Goal: Information Seeking & Learning: Learn about a topic

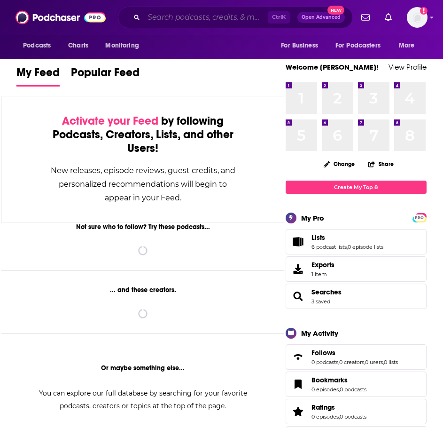
click at [186, 19] on input "Search podcasts, credits, & more..." at bounding box center [206, 17] width 124 height 15
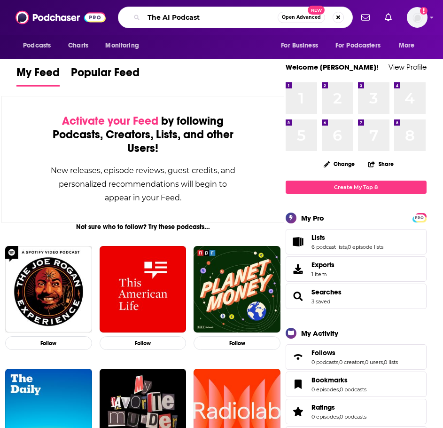
type input "The AI Podcast"
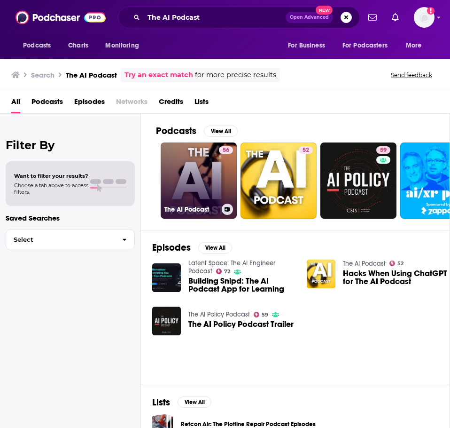
click at [195, 168] on link "56 The AI Podcast" at bounding box center [199, 180] width 76 height 76
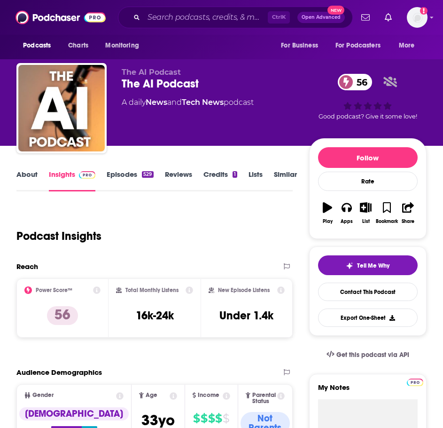
click at [30, 176] on link "About" at bounding box center [26, 181] width 21 height 22
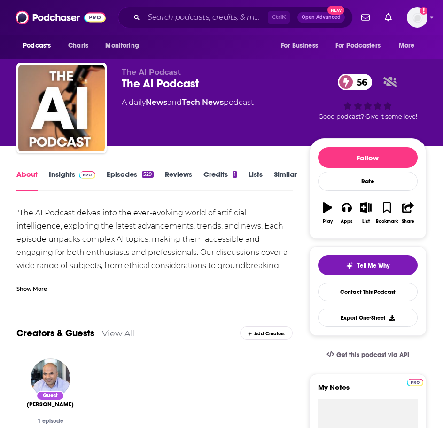
click at [37, 288] on div "Show More" at bounding box center [31, 287] width 31 height 9
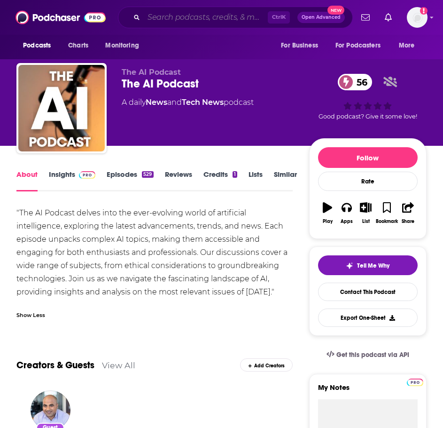
click at [190, 17] on input "Search podcasts, credits, & more..." at bounding box center [206, 17] width 124 height 15
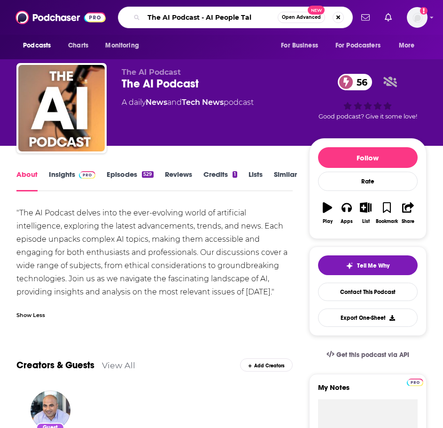
type input "The AI Podcast - AI People Talk"
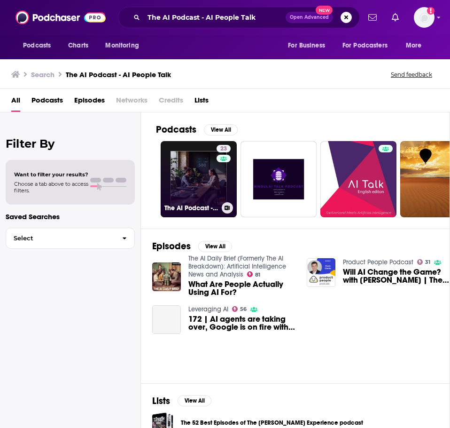
click at [189, 175] on link "23 The AI Podcast - AI People Talk - by the AI Wellness Universe" at bounding box center [199, 179] width 76 height 76
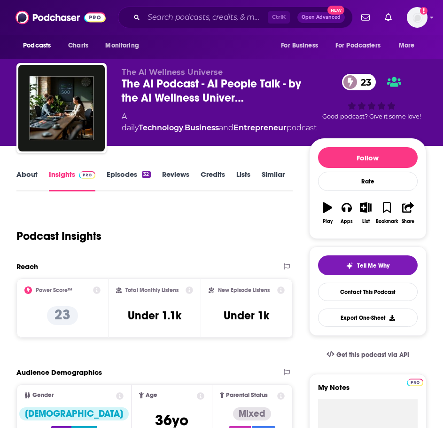
click at [31, 174] on link "About" at bounding box center [26, 181] width 21 height 22
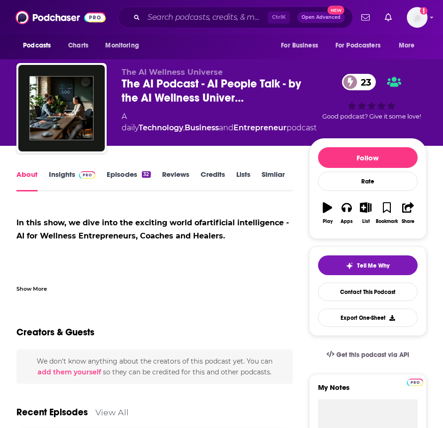
click at [35, 287] on div "Show More" at bounding box center [31, 287] width 31 height 9
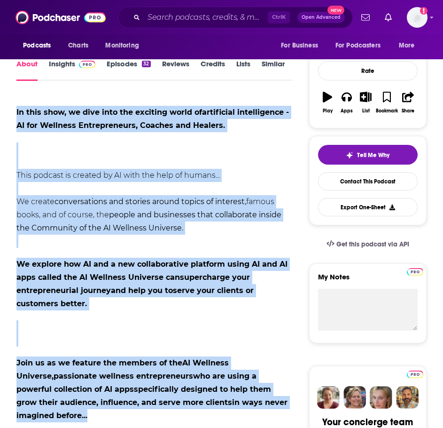
scroll to position [94, 0]
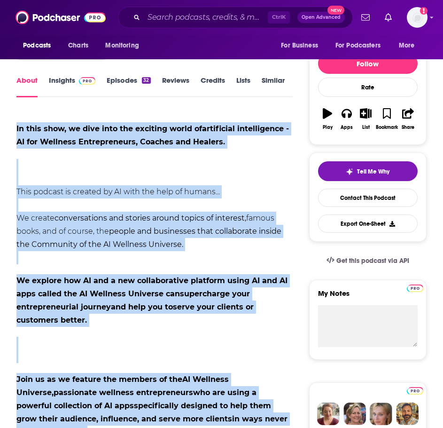
drag, startPoint x: 66, startPoint y: 387, endPoint x: 15, endPoint y: 128, distance: 264.5
copy div "In this show, we dive into the exciting world of artificial intelligence - AI f…"
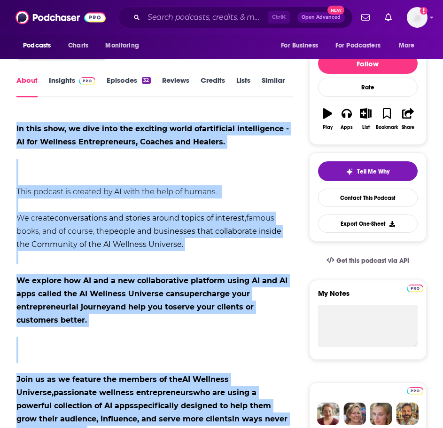
scroll to position [0, 0]
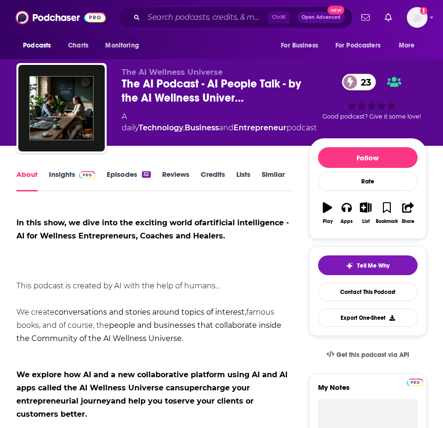
click at [62, 174] on link "Insights" at bounding box center [72, 181] width 47 height 22
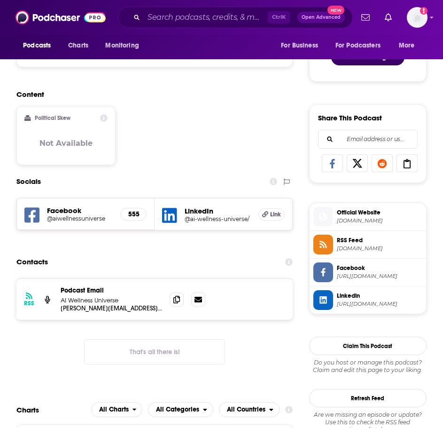
scroll to position [611, 0]
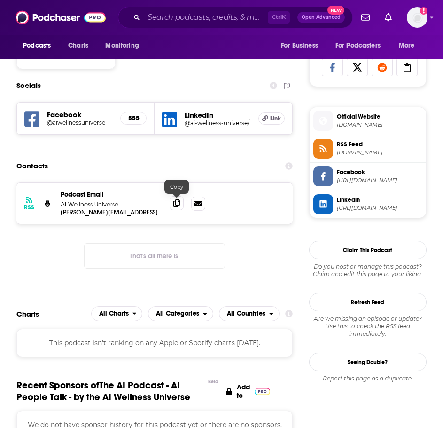
click at [176, 201] on icon at bounding box center [176, 203] width 7 height 8
click at [185, 16] on input "Search podcasts, credits, & more..." at bounding box center [206, 17] width 124 height 15
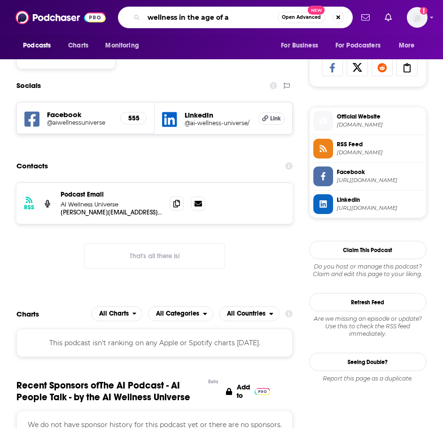
type input "wellness in the age of ai"
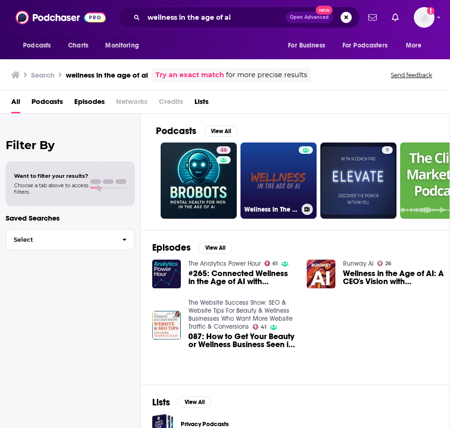
click at [271, 172] on link "Wellness In The Age Of AI" at bounding box center [279, 180] width 76 height 76
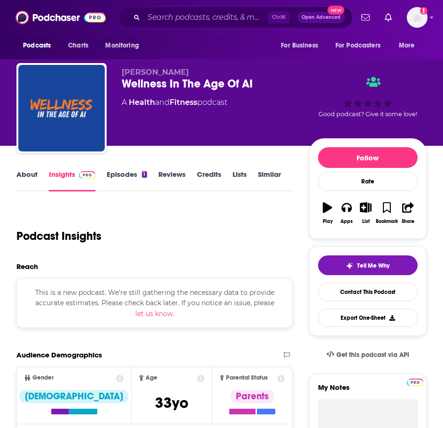
click at [33, 178] on link "About" at bounding box center [26, 181] width 21 height 22
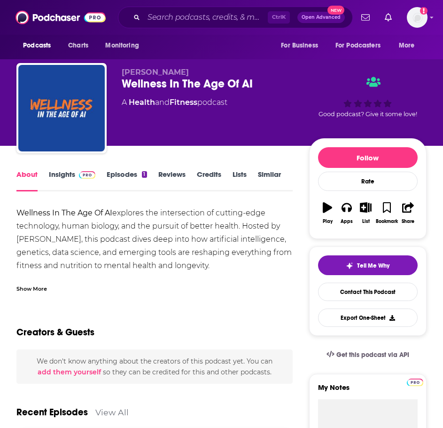
click at [35, 283] on div "Show More" at bounding box center [154, 285] width 276 height 16
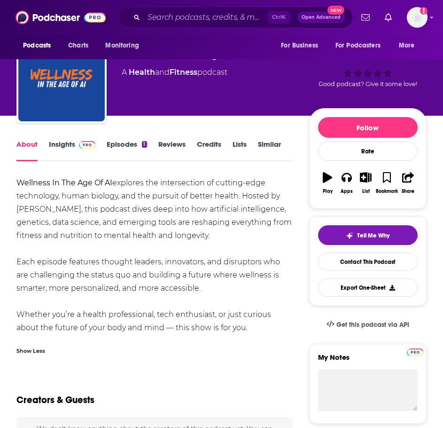
scroll to position [47, 0]
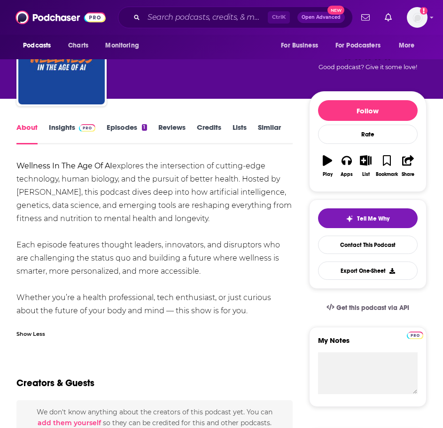
drag, startPoint x: 258, startPoint y: 312, endPoint x: 15, endPoint y: 166, distance: 283.6
copy div "Wellness In The Age Of AI explores the intersection of cutting-edge technology,…"
click at [117, 128] on link "Episodes 1" at bounding box center [127, 134] width 40 height 22
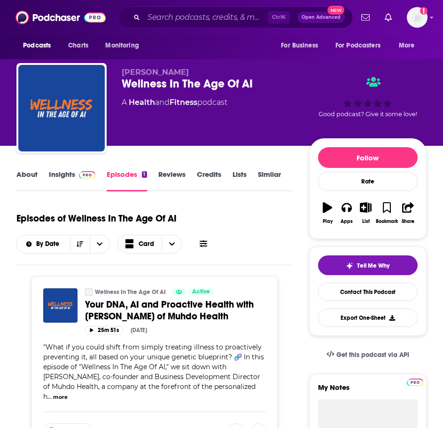
scroll to position [47, 0]
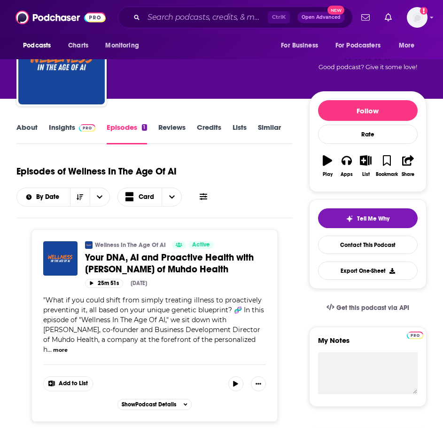
click at [80, 133] on link "Insights" at bounding box center [72, 134] width 47 height 22
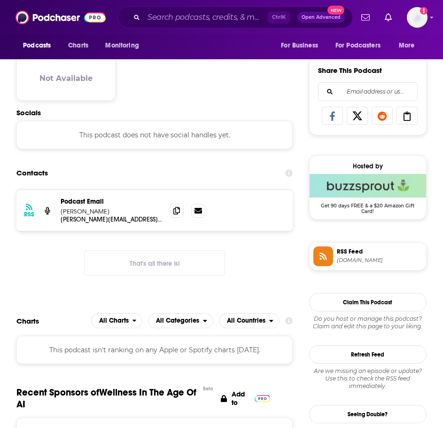
scroll to position [564, 0]
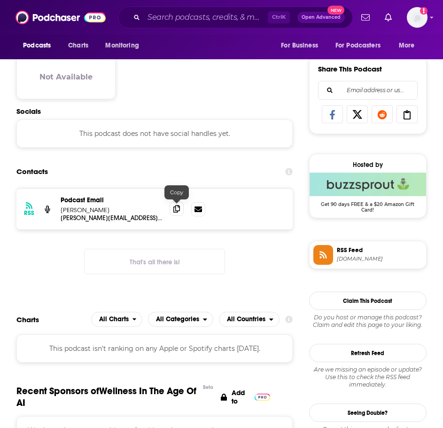
click at [175, 208] on icon at bounding box center [176, 209] width 7 height 8
click at [199, 17] on input "Search podcasts, credits, & more..." at bounding box center [206, 17] width 124 height 15
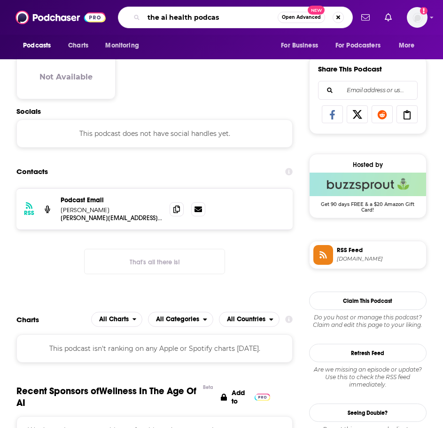
type input "the ai health podcast"
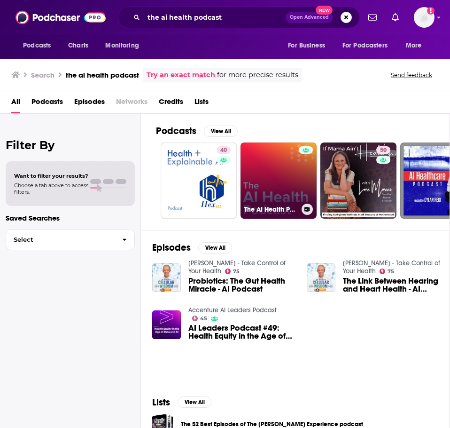
click at [287, 191] on link "The AI Health Podcast" at bounding box center [279, 180] width 76 height 76
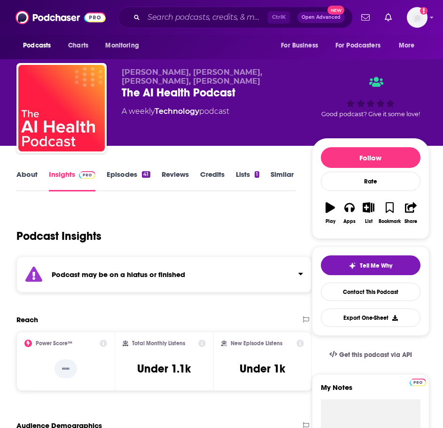
click at [146, 264] on div "Podcast may be on a hiatus or finished" at bounding box center [164, 274] width 296 height 36
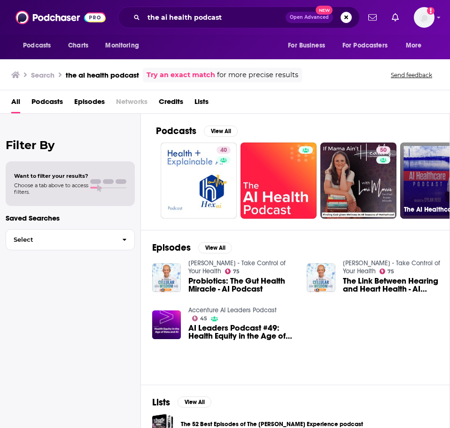
click at [413, 182] on link "34 The AI Healthcare Podcast" at bounding box center [438, 180] width 76 height 76
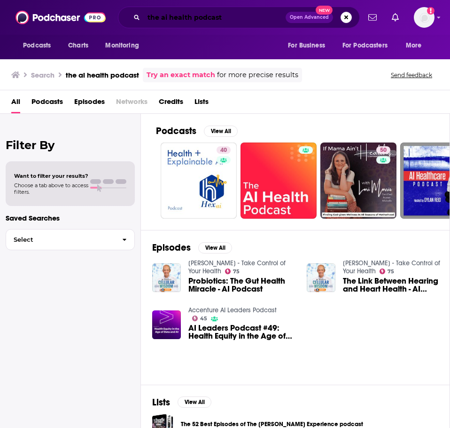
click at [196, 12] on input "the ai health podcast" at bounding box center [215, 17] width 142 height 15
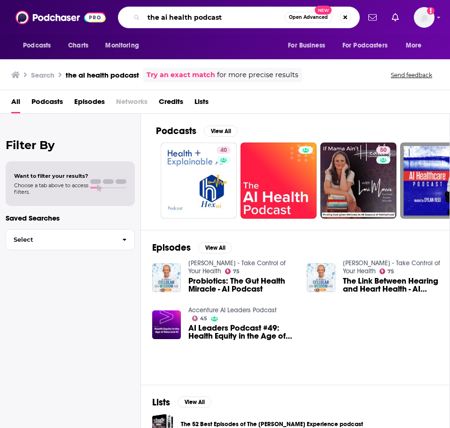
click at [196, 12] on input "the ai health podcast" at bounding box center [214, 17] width 141 height 15
type input "ai in business"
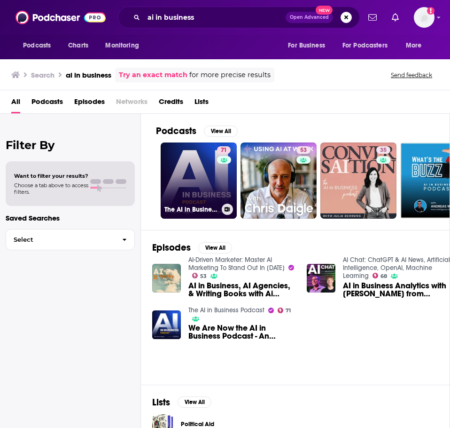
click at [205, 177] on link "71 The AI in Business Podcast" at bounding box center [199, 180] width 76 height 76
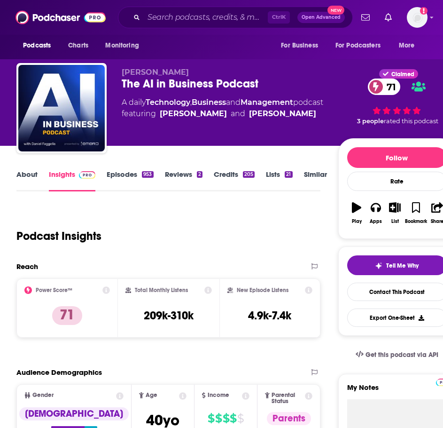
click at [26, 176] on link "About" at bounding box center [26, 181] width 21 height 22
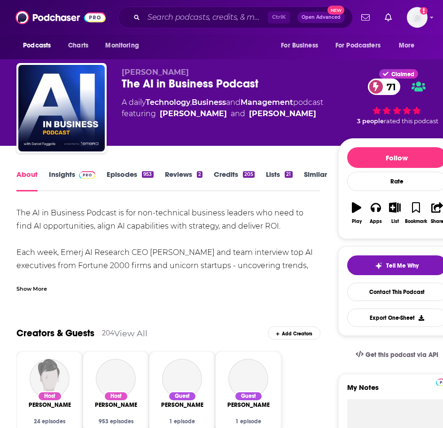
click at [38, 289] on div "Show More" at bounding box center [31, 287] width 31 height 9
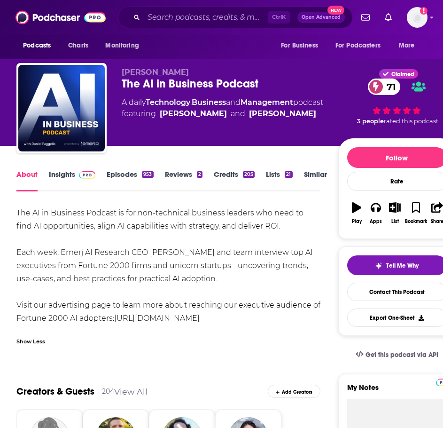
drag, startPoint x: 239, startPoint y: 279, endPoint x: 23, endPoint y: 219, distance: 223.8
copy div "The AI in Business Podcast is for non-technical business leaders who need to fi…"
click at [72, 171] on link "Insights" at bounding box center [72, 181] width 47 height 22
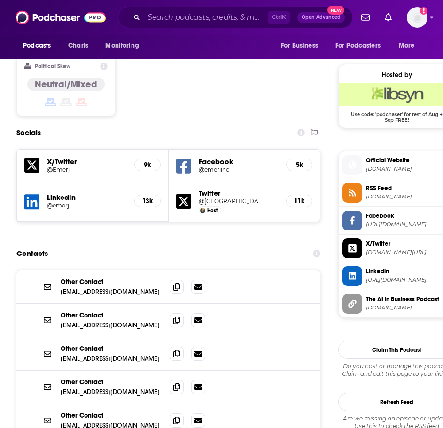
scroll to position [752, 0]
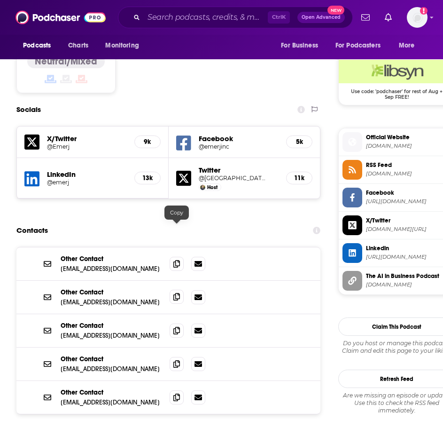
click at [179, 293] on icon at bounding box center [176, 297] width 7 height 8
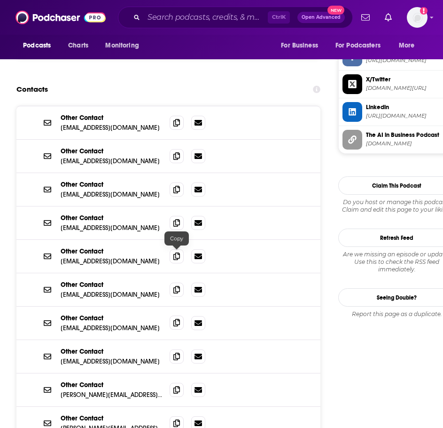
click at [175, 319] on icon at bounding box center [176, 323] width 7 height 8
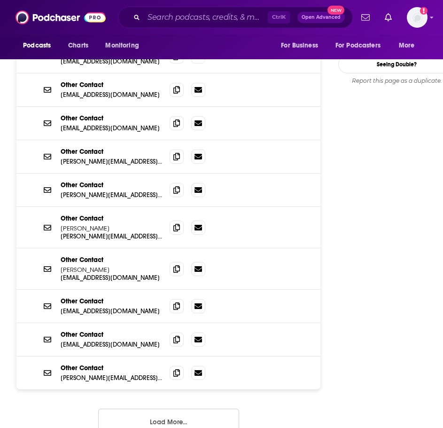
scroll to position [1128, 0]
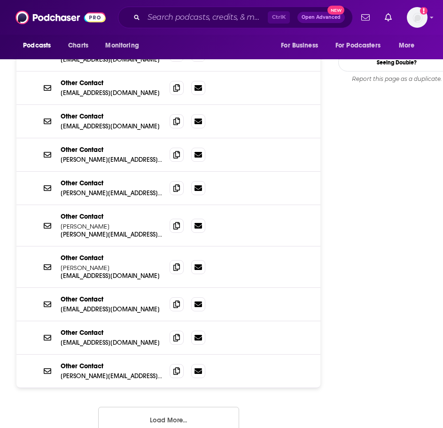
click at [135, 406] on button "Load More..." at bounding box center [168, 418] width 141 height 25
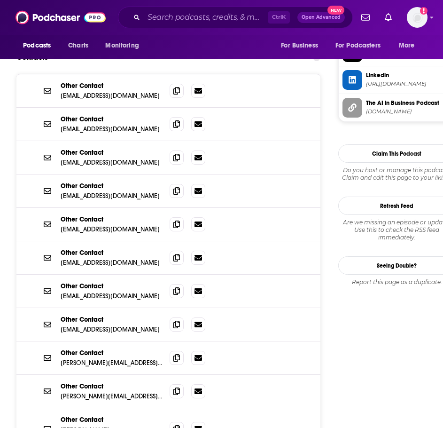
scroll to position [940, 0]
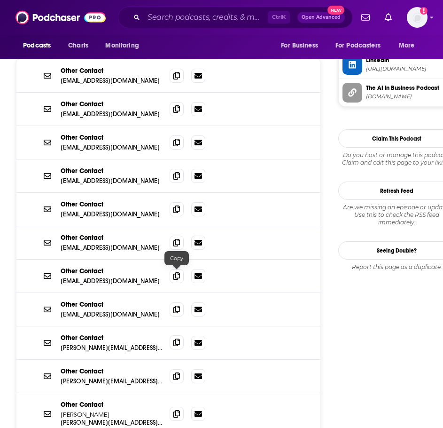
click at [179, 338] on icon at bounding box center [176, 342] width 7 height 8
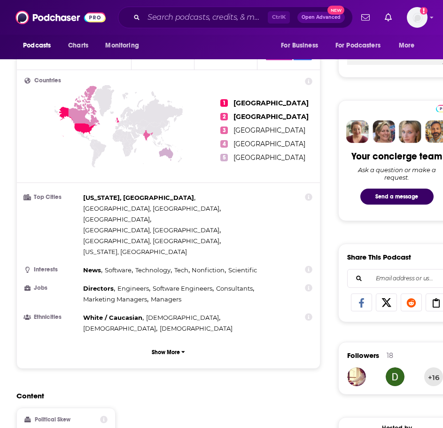
scroll to position [47, 0]
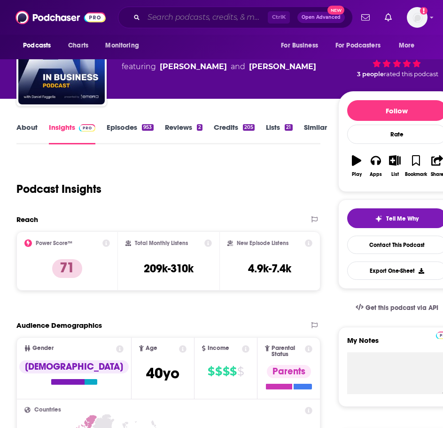
click at [172, 21] on input "Search podcasts, credits, & more..." at bounding box center [206, 17] width 124 height 15
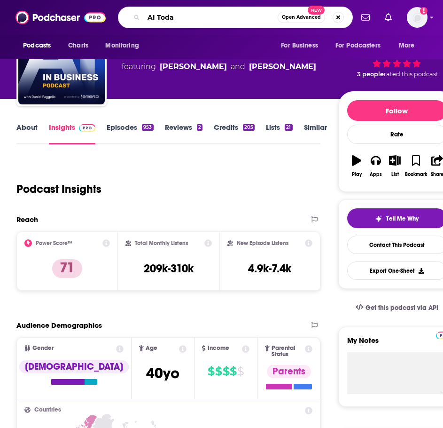
type input "AI [DATE]"
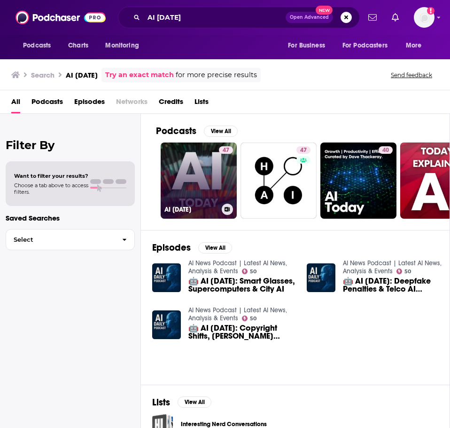
click at [188, 160] on link "47 AI [DATE]" at bounding box center [199, 180] width 76 height 76
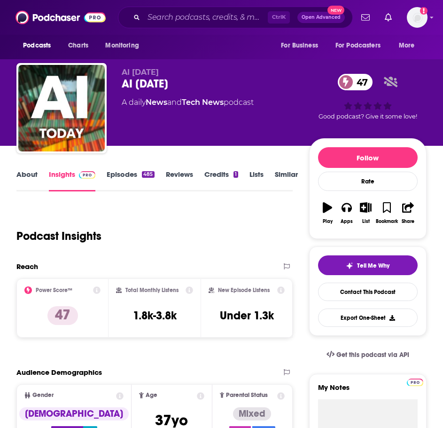
click at [20, 172] on link "About" at bounding box center [26, 181] width 21 height 22
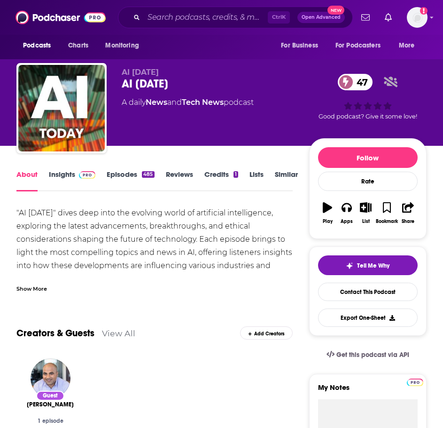
click at [30, 284] on div "Show More" at bounding box center [31, 287] width 31 height 9
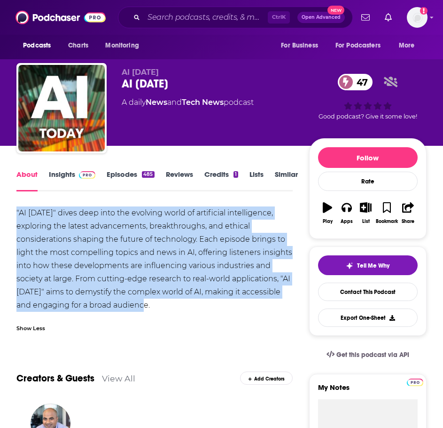
drag, startPoint x: 164, startPoint y: 302, endPoint x: 12, endPoint y: 208, distance: 178.7
copy div ""AI [DATE]" dives deep into the evolving world of artificial intelligence, expl…"
click at [68, 177] on link "Insights" at bounding box center [72, 181] width 47 height 22
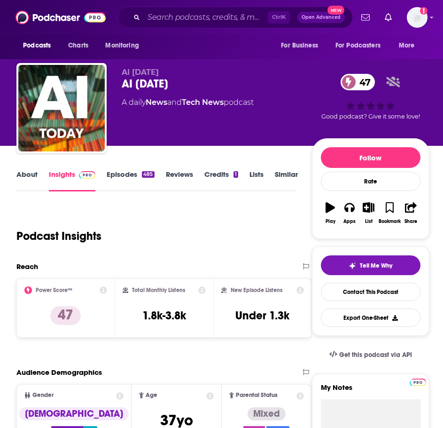
click at [31, 178] on link "About" at bounding box center [26, 181] width 21 height 22
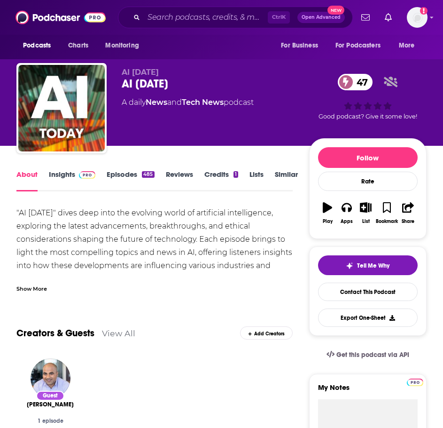
click at [35, 292] on div "Show More" at bounding box center [31, 287] width 31 height 9
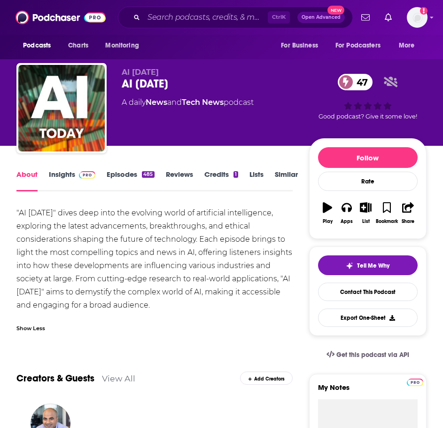
click at [71, 173] on link "Insights" at bounding box center [72, 181] width 47 height 22
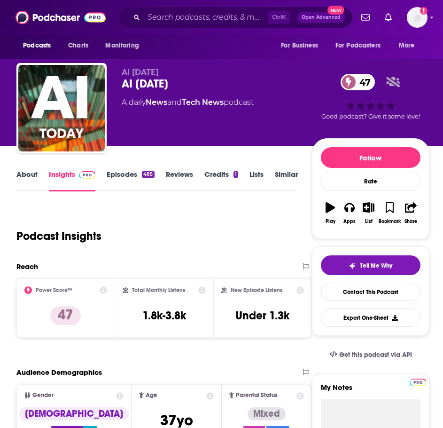
click at [143, 179] on link "Episodes 485" at bounding box center [130, 181] width 47 height 22
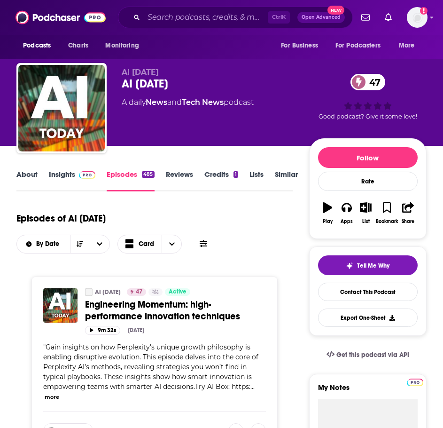
click at [169, 312] on span "Engineering Momentum: high-performance innovation techniques" at bounding box center [162, 309] width 155 height 23
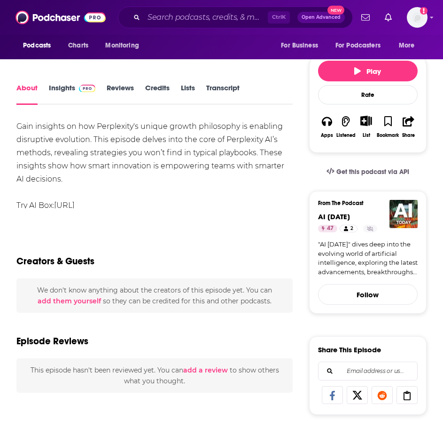
scroll to position [141, 0]
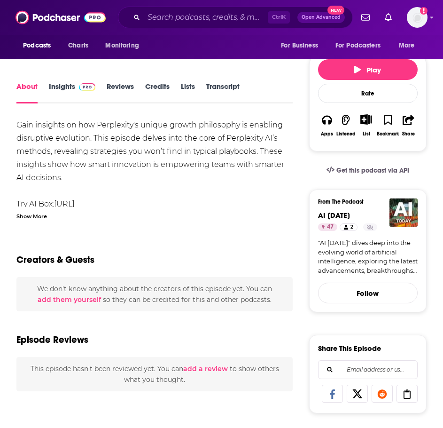
click at [43, 216] on div "Show More" at bounding box center [31, 215] width 31 height 9
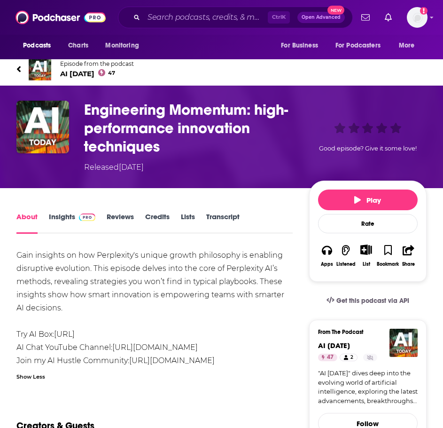
scroll to position [0, 0]
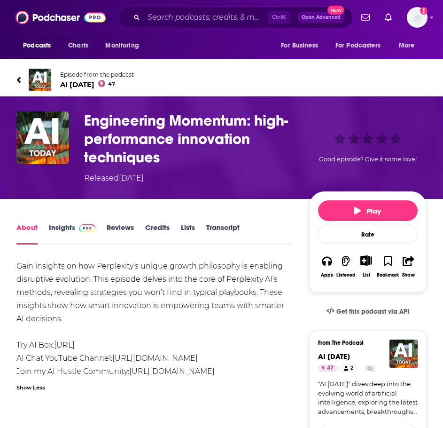
click at [20, 81] on icon at bounding box center [19, 80] width 4 height 6
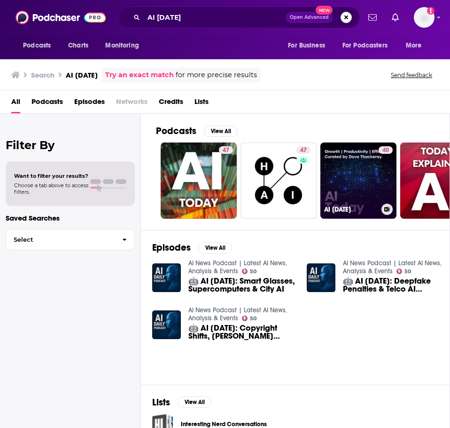
click at [336, 181] on link "40 AI [DATE]" at bounding box center [358, 180] width 76 height 76
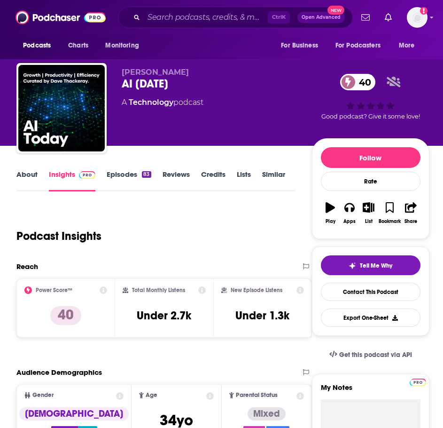
click at [27, 180] on link "About" at bounding box center [26, 181] width 21 height 22
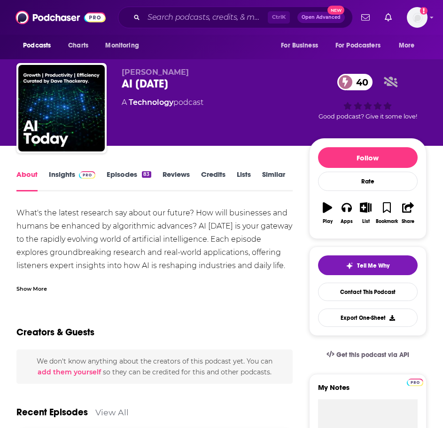
click at [43, 282] on div "Show More" at bounding box center [154, 285] width 276 height 16
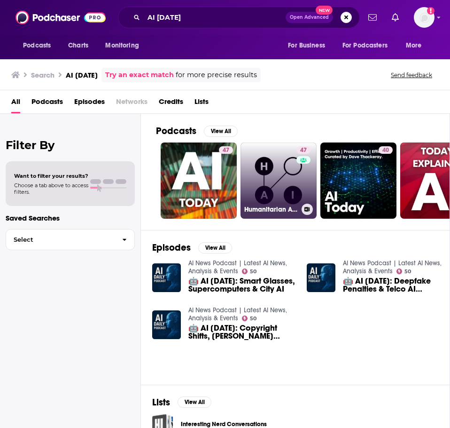
click at [264, 171] on link "47 Humanitarian AI [DATE]" at bounding box center [279, 180] width 76 height 76
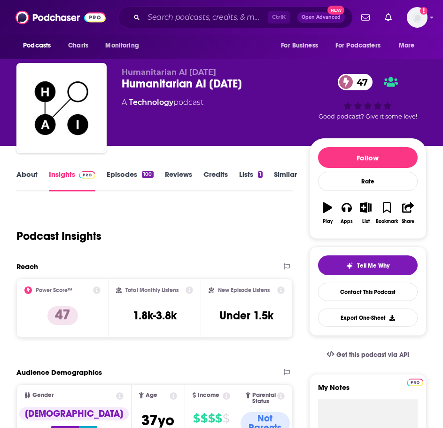
click at [33, 174] on link "About" at bounding box center [26, 181] width 21 height 22
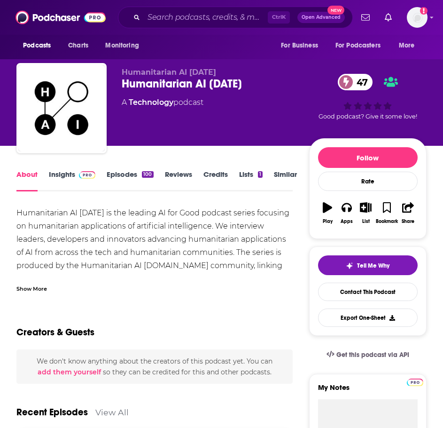
click at [47, 277] on div "Show More" at bounding box center [154, 285] width 276 height 16
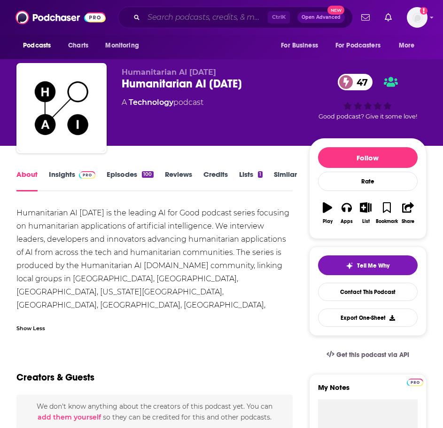
click at [179, 20] on input "Search podcasts, credits, & more..." at bounding box center [206, 17] width 124 height 15
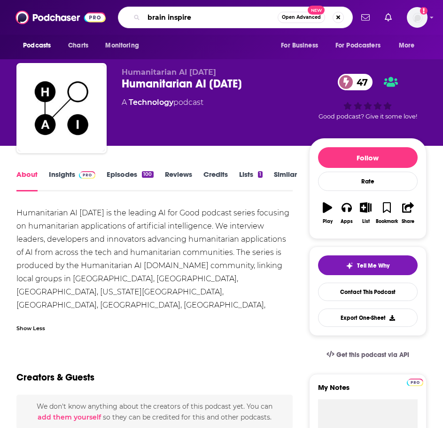
type input "brain inspired"
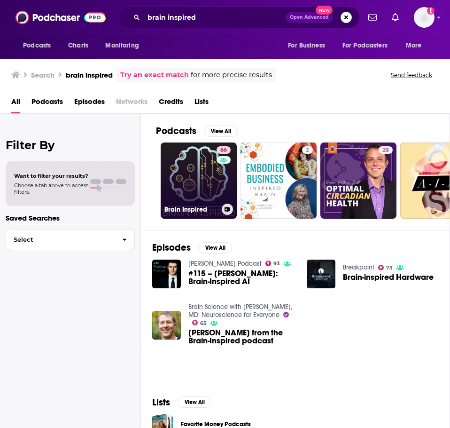
click at [189, 171] on link "66 Brain Inspired" at bounding box center [199, 180] width 76 height 76
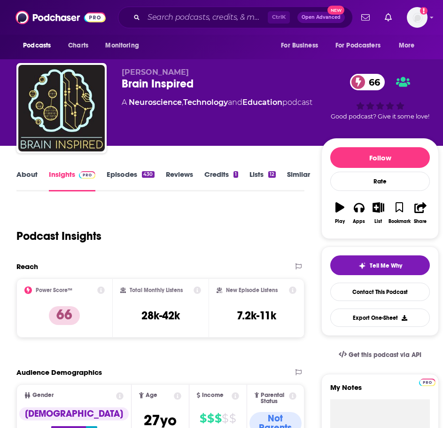
click at [30, 178] on link "About" at bounding box center [26, 181] width 21 height 22
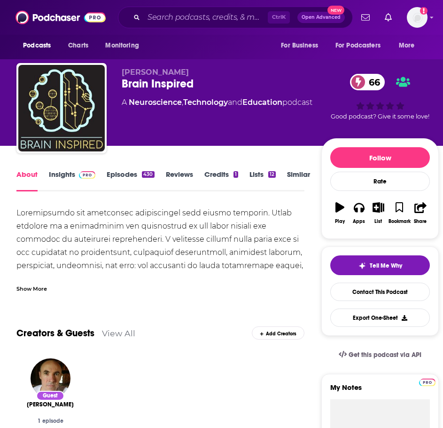
click at [48, 284] on div "Show More" at bounding box center [160, 285] width 288 height 16
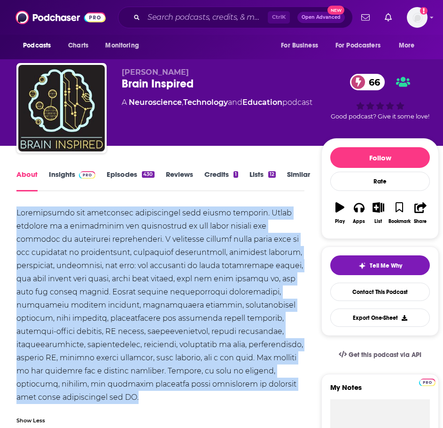
drag, startPoint x: 106, startPoint y: 396, endPoint x: 7, endPoint y: 203, distance: 216.5
copy div "Neuroscience and artificial intelligence work better together. Brain inspired i…"
click at [76, 175] on span at bounding box center [85, 174] width 20 height 9
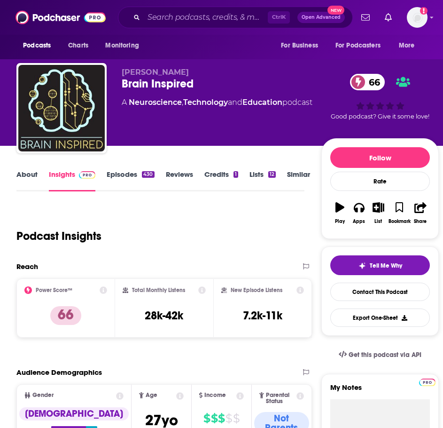
click at [143, 177] on div "430" at bounding box center [148, 174] width 12 height 7
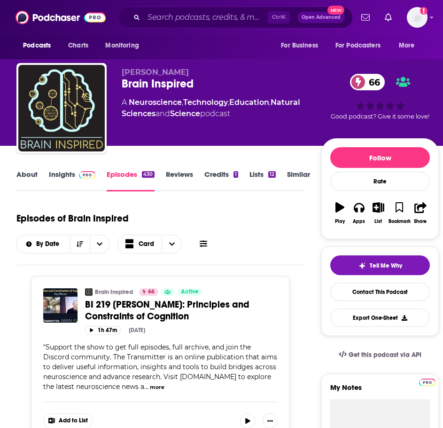
click at [119, 311] on span "BI 219 [PERSON_NAME]: Principles and Constraints of Cognition" at bounding box center [167, 309] width 164 height 23
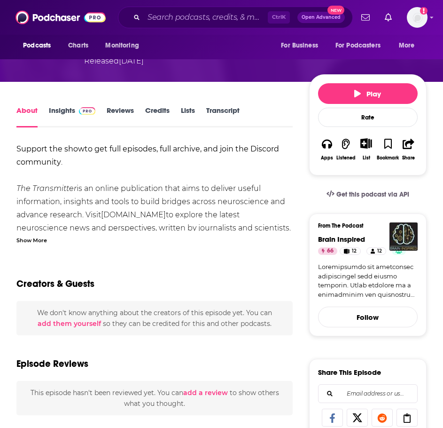
scroll to position [141, 0]
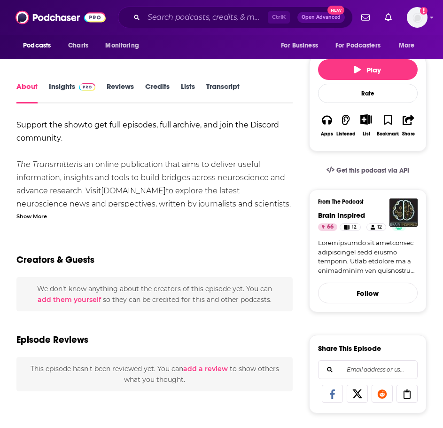
click at [44, 211] on div "Show More" at bounding box center [31, 215] width 31 height 9
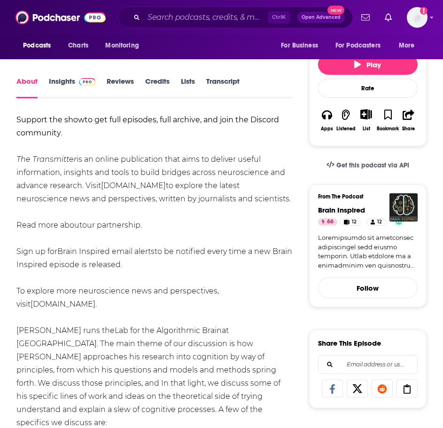
scroll to position [0, 0]
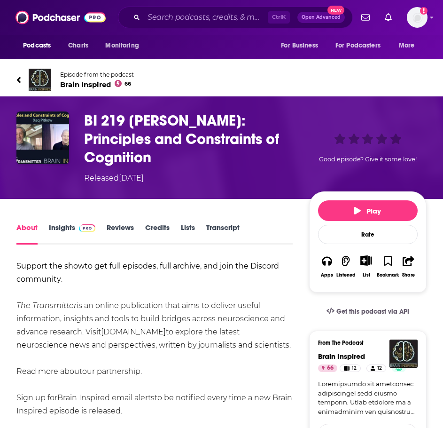
click at [72, 85] on span "Brain Inspired 66" at bounding box center [97, 84] width 74 height 9
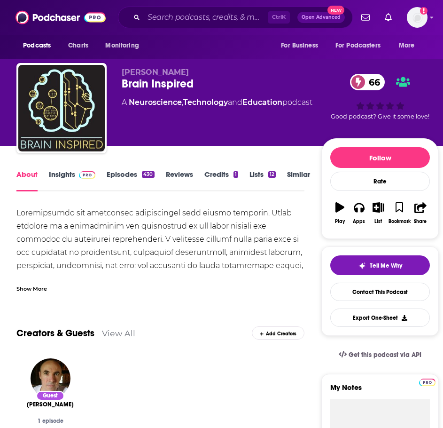
click at [51, 175] on link "Insights" at bounding box center [72, 181] width 47 height 22
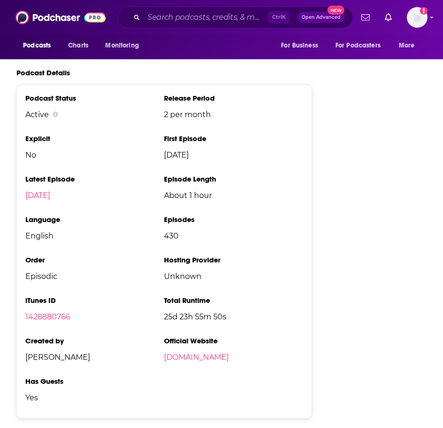
scroll to position [1363, 0]
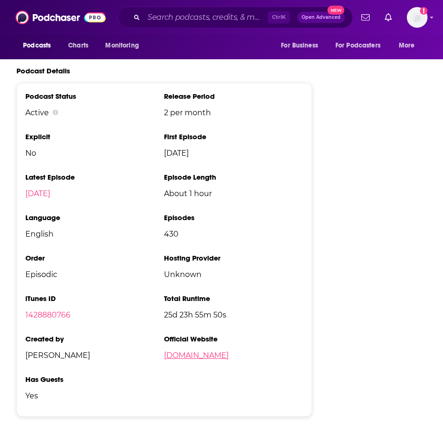
click at [191, 351] on link "[DOMAIN_NAME]" at bounding box center [196, 355] width 65 height 9
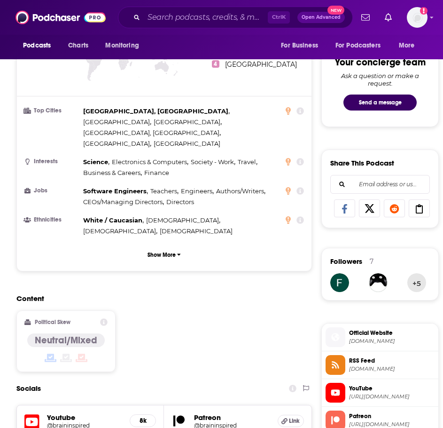
scroll to position [658, 0]
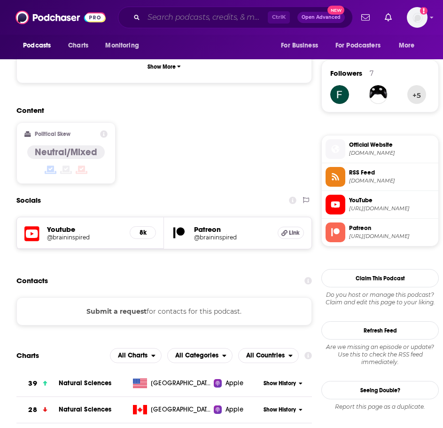
click at [164, 21] on input "Search podcasts, credits, & more..." at bounding box center [206, 17] width 124 height 15
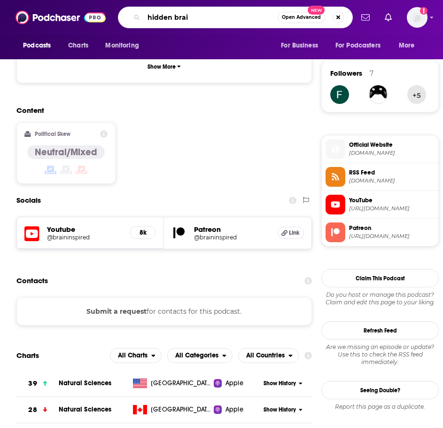
type input "hidden brain"
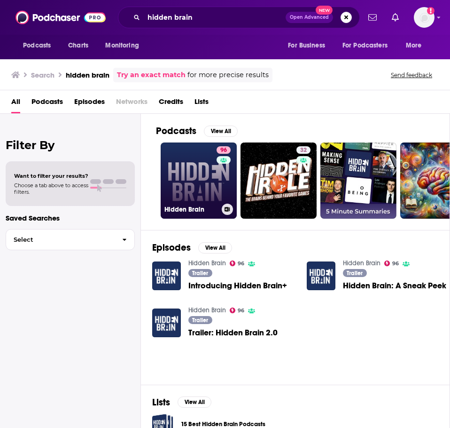
click at [201, 177] on link "96 Hidden Brain" at bounding box center [199, 180] width 76 height 76
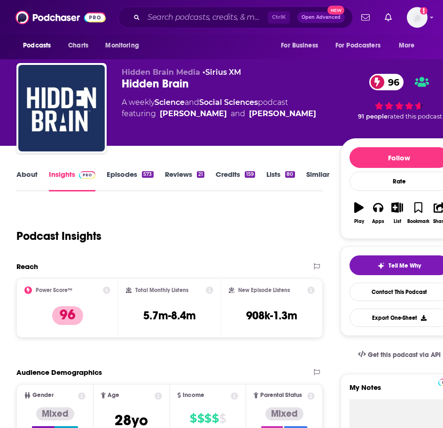
click at [27, 178] on link "About" at bounding box center [26, 181] width 21 height 22
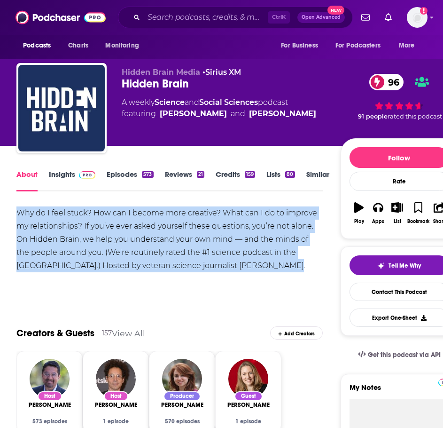
drag, startPoint x: 270, startPoint y: 266, endPoint x: 7, endPoint y: 204, distance: 270.3
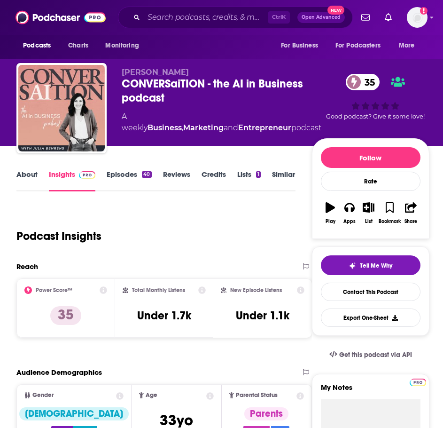
click at [32, 176] on link "About" at bounding box center [26, 181] width 21 height 22
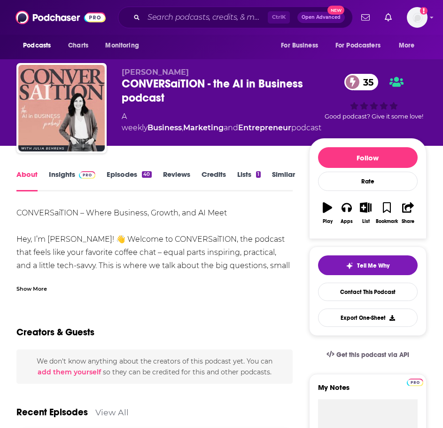
click at [43, 284] on div "Show More" at bounding box center [31, 287] width 31 height 9
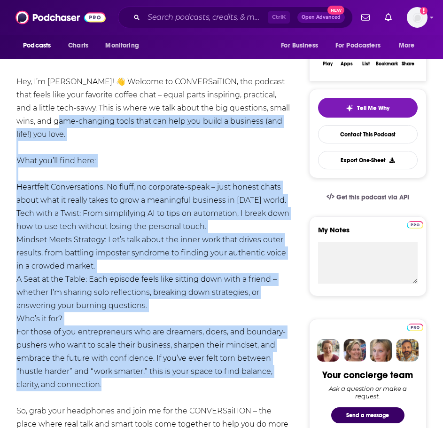
scroll to position [94, 0]
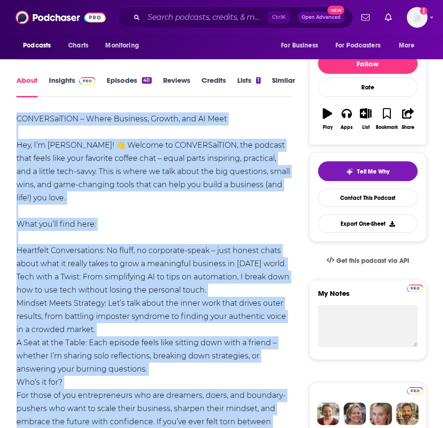
drag, startPoint x: 118, startPoint y: 353, endPoint x: 9, endPoint y: 115, distance: 262.0
copy div "CONVERSaiTION – Where Business, Growth, and AI Meet Hey, I’m Julia! 👋 Welcome t…"
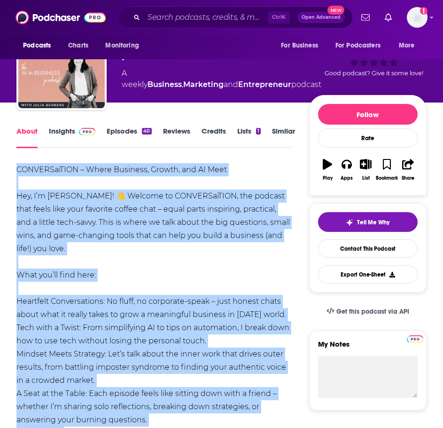
scroll to position [0, 0]
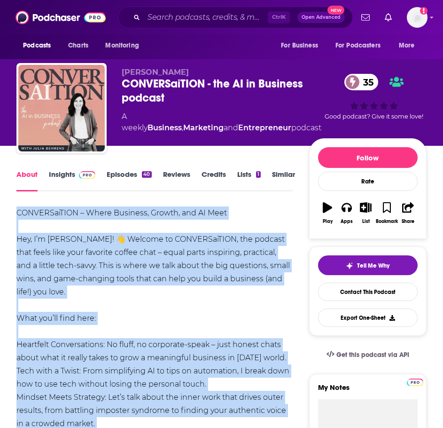
click at [64, 175] on link "Insights" at bounding box center [72, 181] width 47 height 22
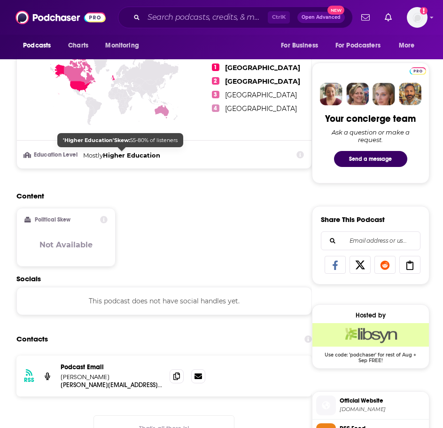
scroll to position [517, 0]
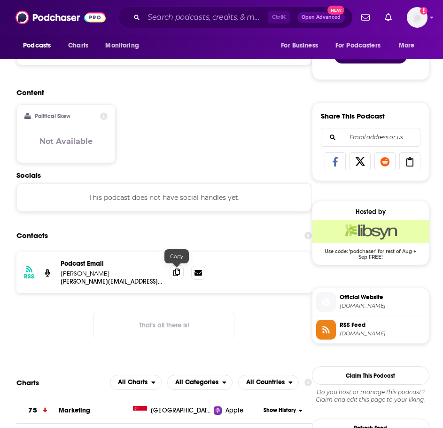
click at [175, 270] on icon at bounding box center [176, 272] width 7 height 8
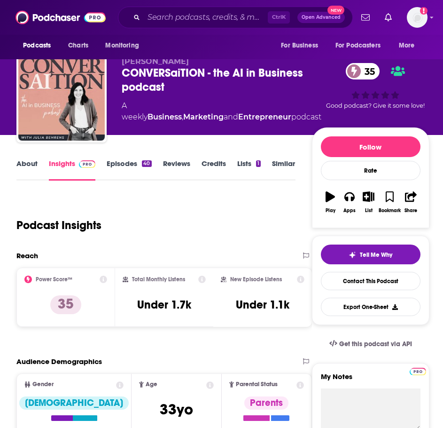
scroll to position [0, 0]
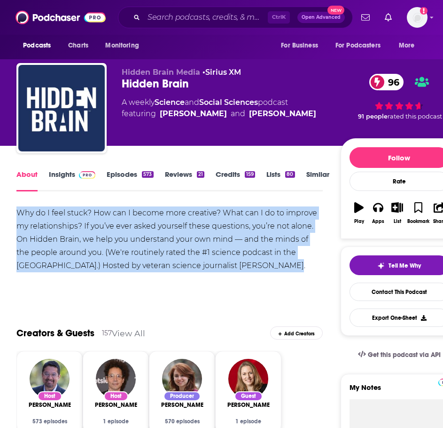
click at [84, 175] on img at bounding box center [87, 175] width 16 height 8
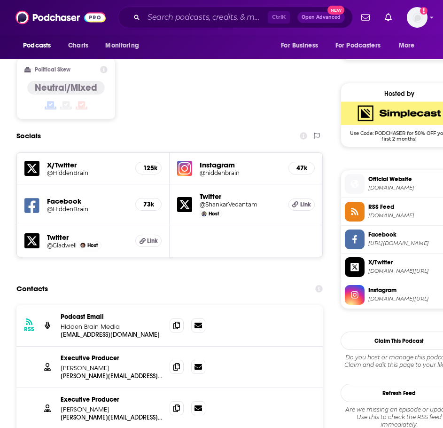
scroll to position [752, 0]
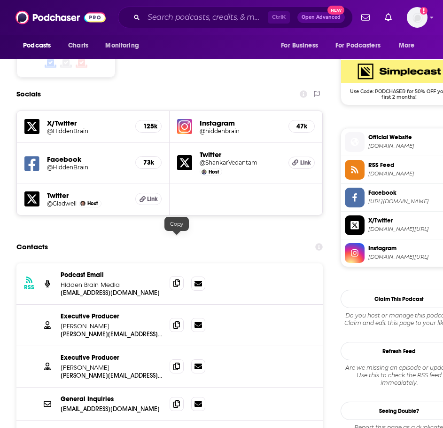
click at [180, 276] on span at bounding box center [177, 283] width 14 height 14
click at [200, 25] on div "Ctrl K Open Advanced New" at bounding box center [235, 18] width 235 height 22
click at [200, 21] on input "Search podcasts, credits, & more..." at bounding box center [206, 17] width 124 height 15
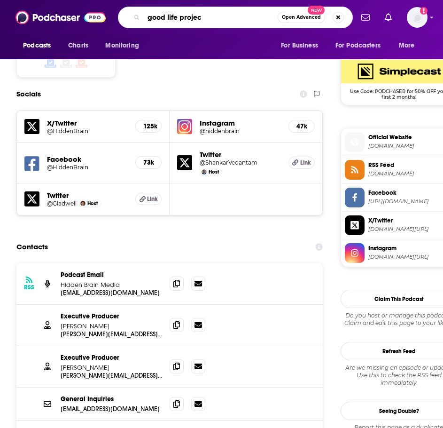
type input "good life project"
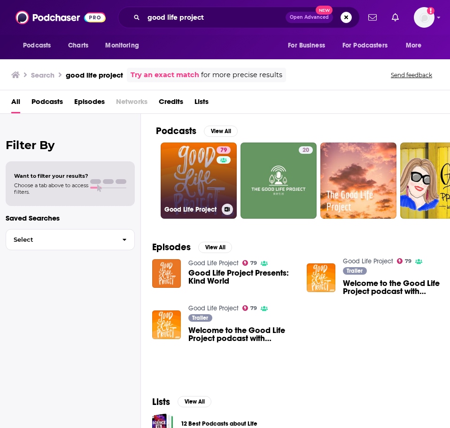
click at [188, 166] on link "79 Good Life Project" at bounding box center [199, 180] width 76 height 76
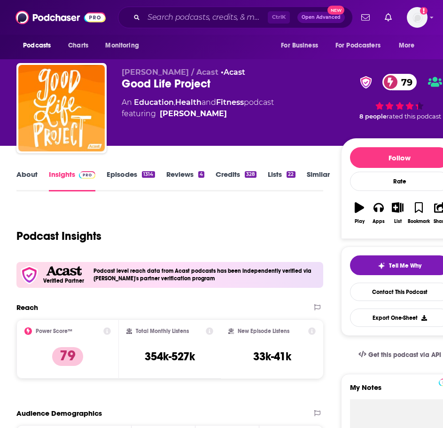
click at [26, 174] on link "About" at bounding box center [26, 181] width 21 height 22
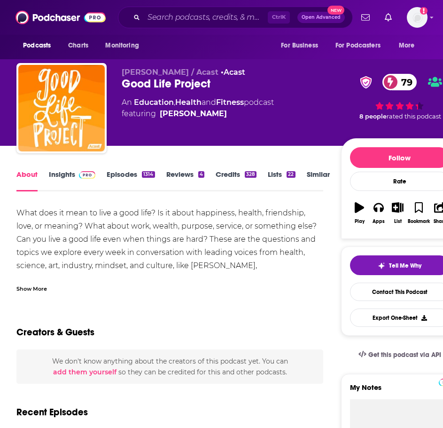
click at [43, 288] on div "Show More" at bounding box center [31, 287] width 31 height 9
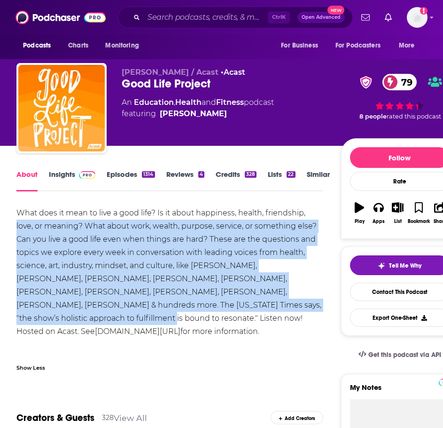
drag, startPoint x: 320, startPoint y: 303, endPoint x: -3, endPoint y: 220, distance: 333.3
click at [0, 220] on html "Podcasts Charts Monitoring Ctrl K Open Advanced New For Business For Podcasters…" at bounding box center [221, 214] width 443 height 428
click at [82, 223] on div "What does it mean to live a good life? Is it about happiness, health, friendshi…" at bounding box center [169, 285] width 307 height 158
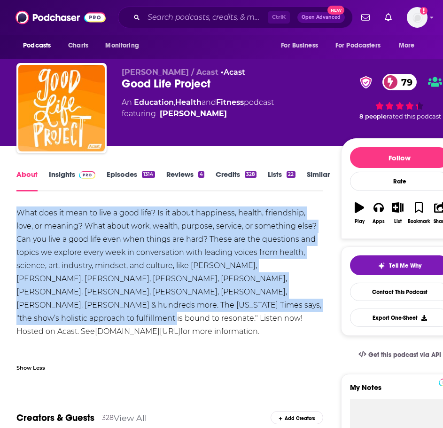
drag, startPoint x: 331, startPoint y: 300, endPoint x: 14, endPoint y: 203, distance: 331.7
copy div "What does it mean to live a good life? Is it about happiness, health, friendshi…"
click at [66, 173] on link "Insights" at bounding box center [72, 181] width 47 height 22
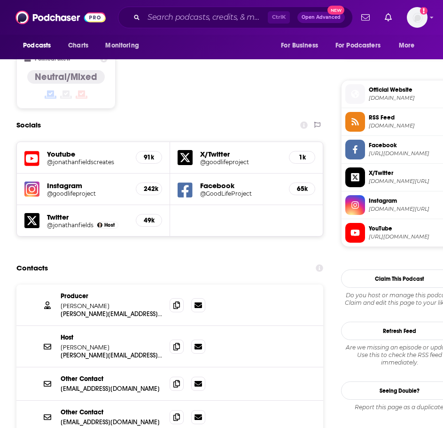
scroll to position [846, 0]
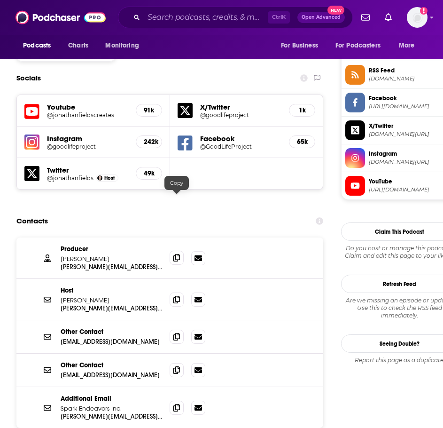
click at [179, 254] on icon at bounding box center [176, 258] width 7 height 8
click at [173, 292] on span at bounding box center [177, 299] width 14 height 14
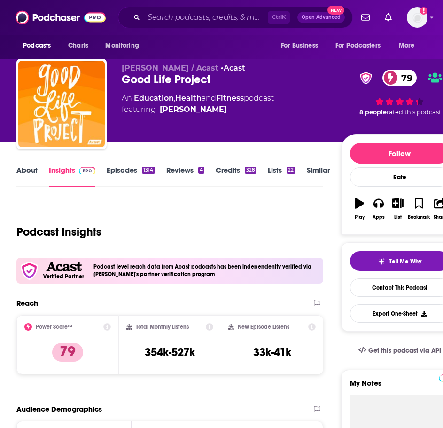
scroll to position [0, 0]
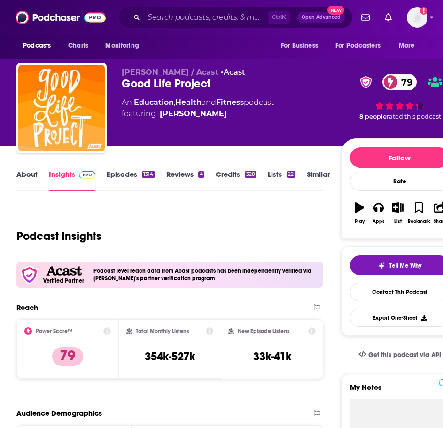
click at [198, 25] on div "Ctrl K Open Advanced New" at bounding box center [235, 18] width 235 height 22
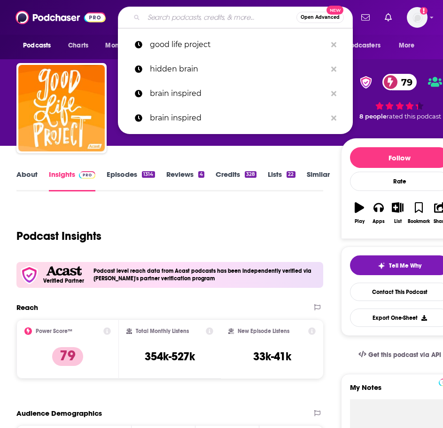
click at [195, 16] on input "Search podcasts, credits, & more..." at bounding box center [220, 17] width 153 height 15
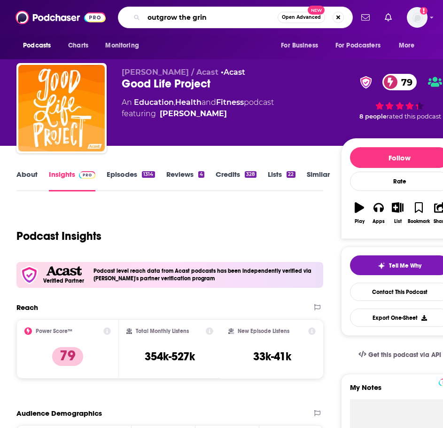
type input "outgrow the grind"
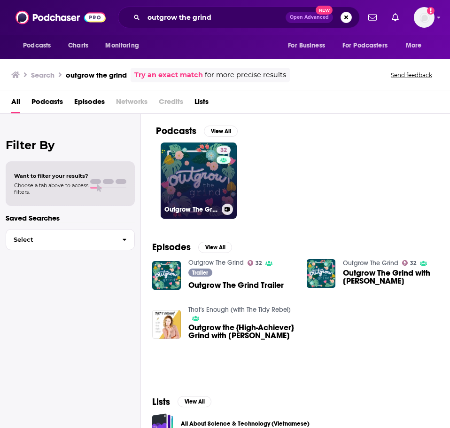
click at [177, 191] on link "32 Outgrow The Grind" at bounding box center [199, 180] width 76 height 76
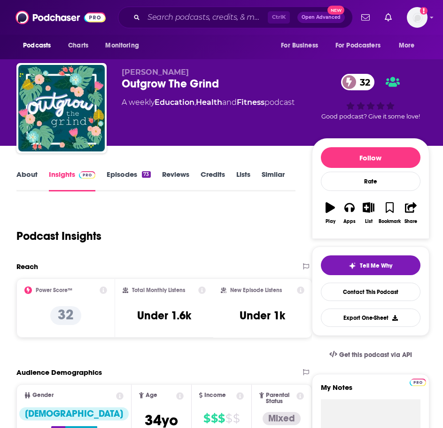
click at [31, 174] on link "About" at bounding box center [26, 181] width 21 height 22
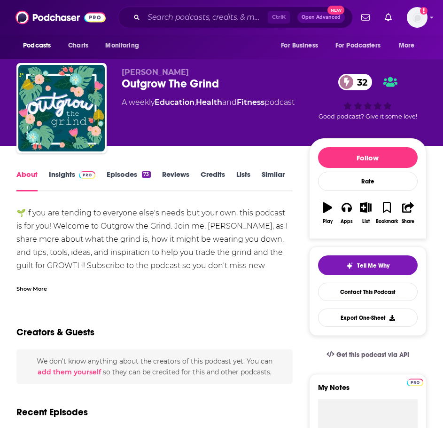
click at [53, 285] on div "Show More" at bounding box center [154, 285] width 276 height 16
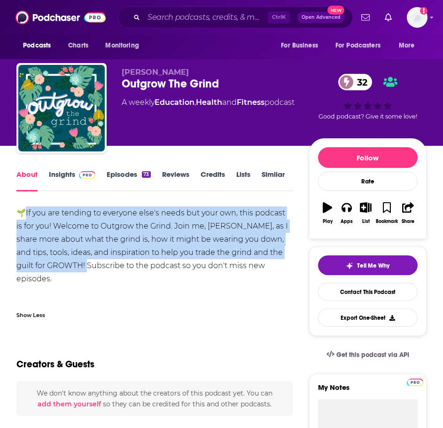
drag, startPoint x: 70, startPoint y: 265, endPoint x: 27, endPoint y: 213, distance: 66.4
click at [27, 213] on div "🌱If you are tending to everyone else's needs but your own, this podcast is for …" at bounding box center [154, 258] width 276 height 105
copy div "f you are tending to everyone else's needs but your own, this podcast is for yo…"
click at [79, 172] on img at bounding box center [87, 175] width 16 height 8
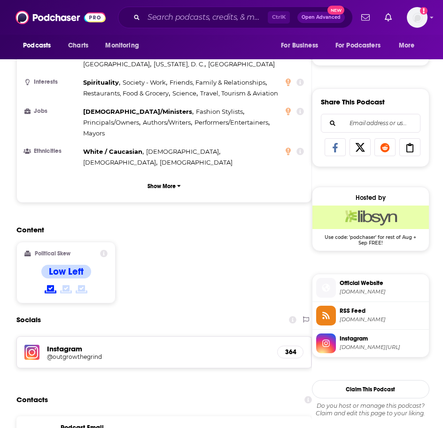
scroll to position [564, 0]
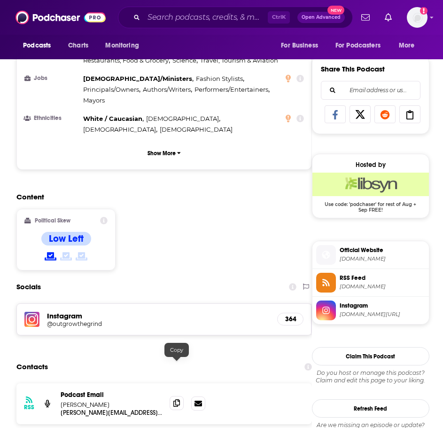
click at [181, 396] on span at bounding box center [177, 403] width 14 height 14
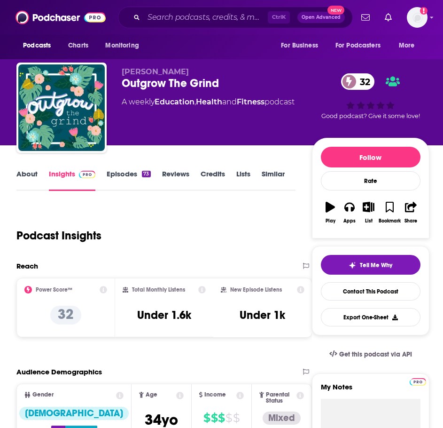
scroll to position [0, 0]
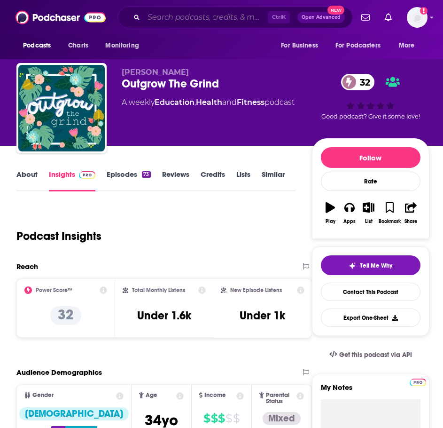
click at [238, 12] on input "Search podcasts, credits, & more..." at bounding box center [206, 17] width 124 height 15
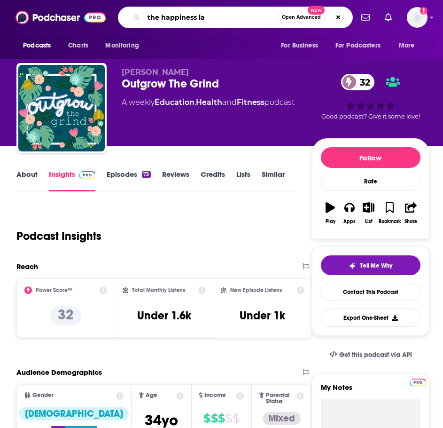
type input "the happiness lab"
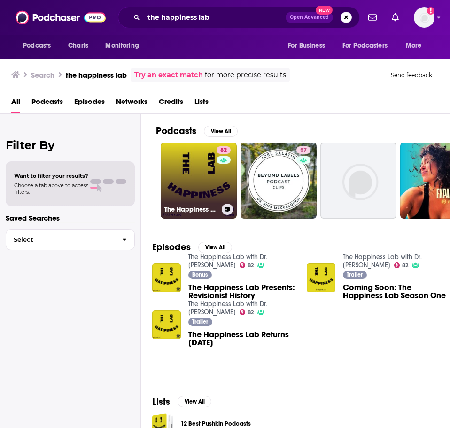
click at [191, 193] on link "82 The Happiness Lab with Dr. Laurie Santos" at bounding box center [199, 180] width 76 height 76
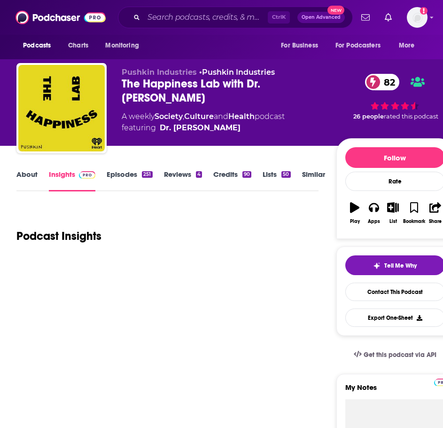
click at [31, 176] on link "About" at bounding box center [26, 181] width 21 height 22
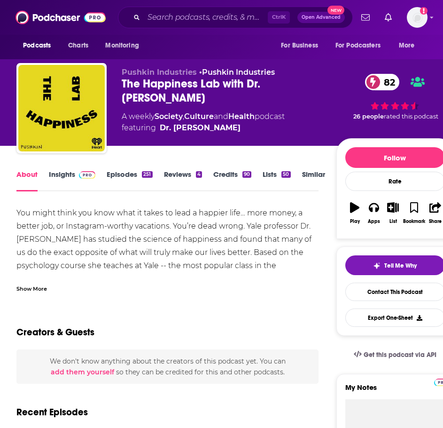
click at [47, 284] on div "Show More" at bounding box center [31, 287] width 31 height 9
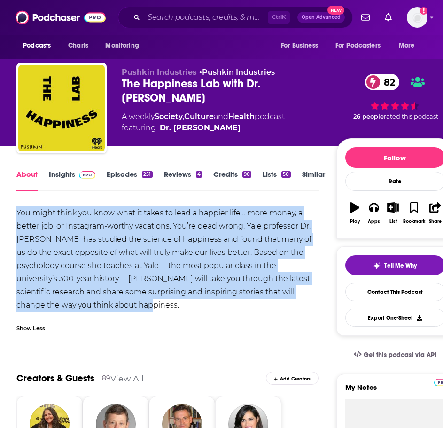
drag, startPoint x: 105, startPoint y: 307, endPoint x: 13, endPoint y: 212, distance: 132.2
copy div "You might think you know what it takes to lead a happier life… more money, a be…"
click at [60, 186] on link "Insights" at bounding box center [72, 181] width 47 height 22
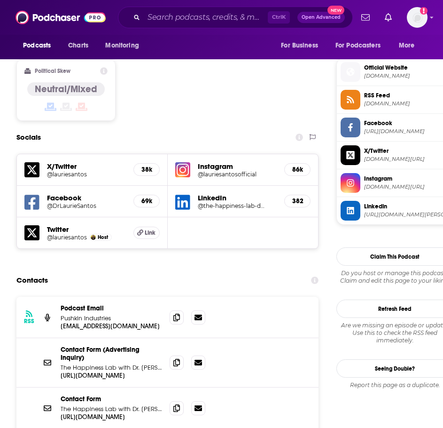
scroll to position [752, 0]
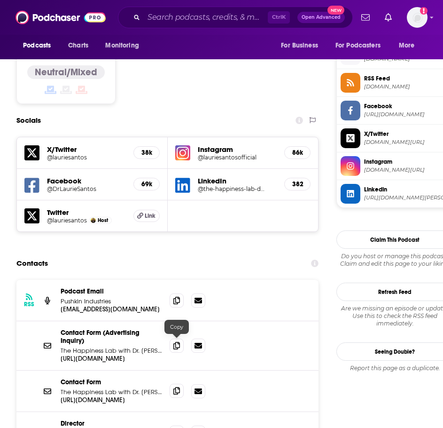
click at [178, 387] on icon at bounding box center [176, 391] width 7 height 8
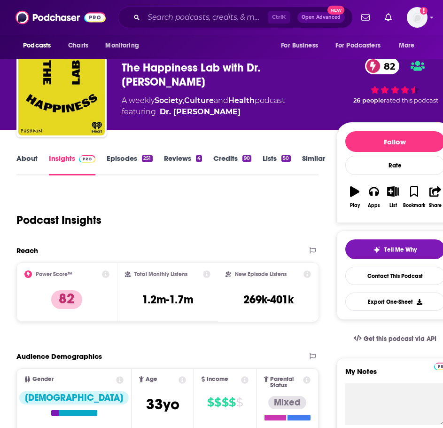
scroll to position [0, 0]
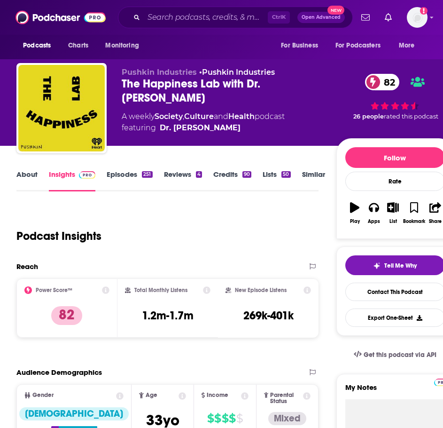
click at [172, 7] on div "Ctrl K Open Advanced New" at bounding box center [235, 18] width 235 height 22
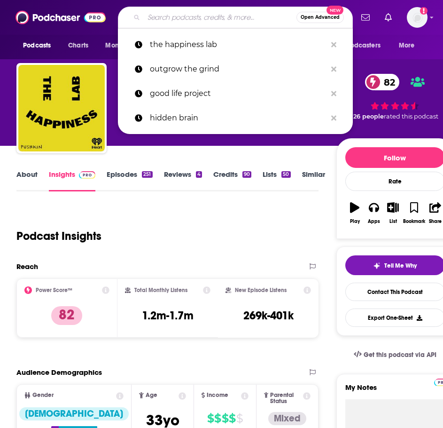
click at [169, 16] on input "Search podcasts, credits, & more..." at bounding box center [220, 17] width 153 height 15
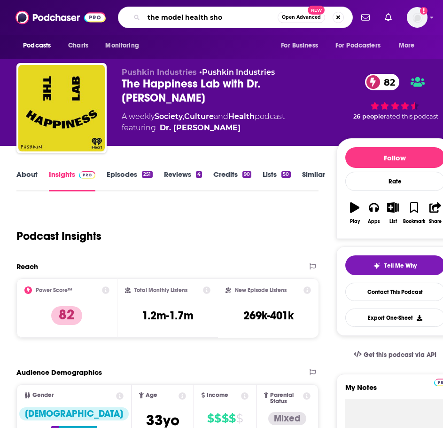
type input "the model health show"
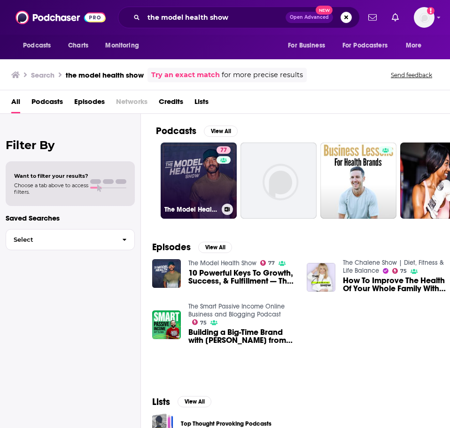
click at [186, 185] on link "77 The Model Health Show" at bounding box center [199, 180] width 76 height 76
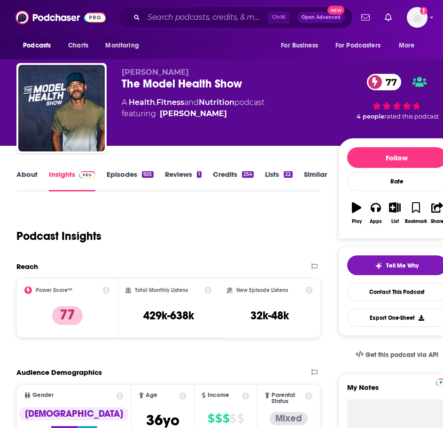
click at [30, 175] on link "About" at bounding box center [26, 181] width 21 height 22
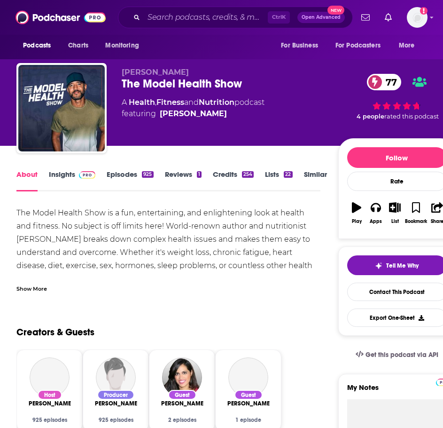
click at [36, 285] on div "Show More" at bounding box center [31, 287] width 31 height 9
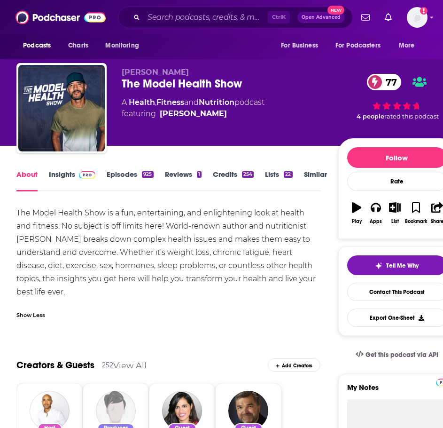
drag, startPoint x: 75, startPoint y: 288, endPoint x: 5, endPoint y: 206, distance: 107.6
copy div "The Model Health Show is a fun, entertaining, and enlightening look at health a…"
click at [87, 178] on img at bounding box center [87, 175] width 16 height 8
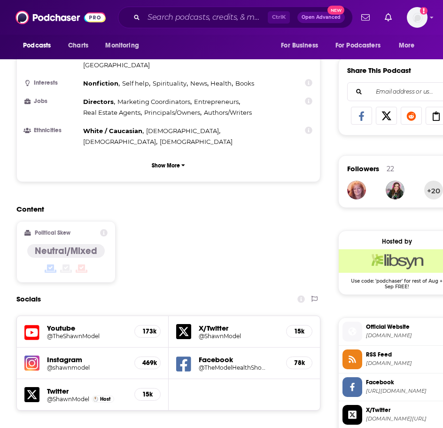
scroll to position [658, 0]
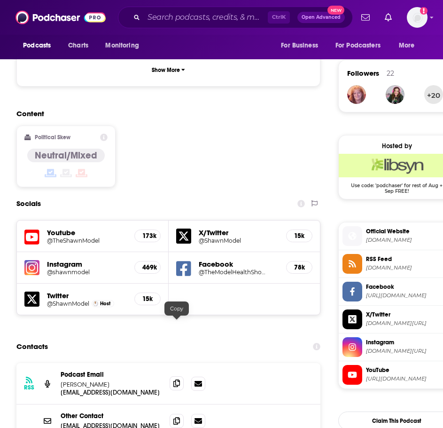
click at [176, 379] on icon at bounding box center [176, 383] width 7 height 8
click at [188, 20] on input "Search podcasts, credits, & more..." at bounding box center [206, 17] width 124 height 15
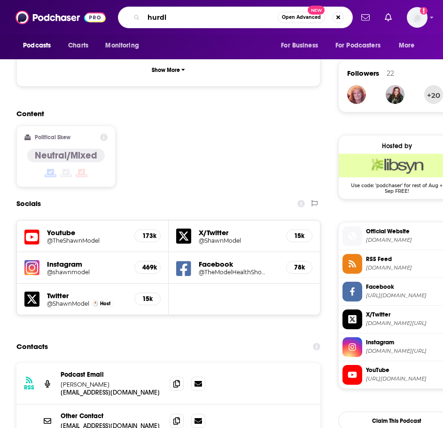
type input "hurdle"
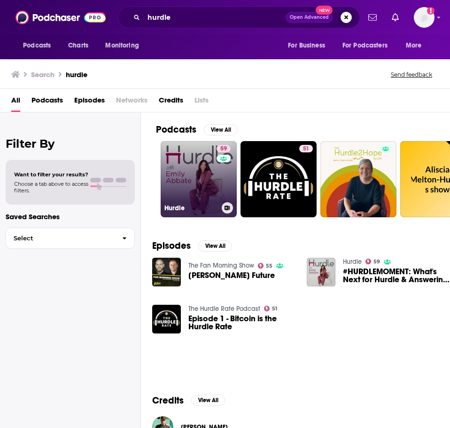
click at [203, 192] on link "59 Hurdle" at bounding box center [199, 179] width 76 height 76
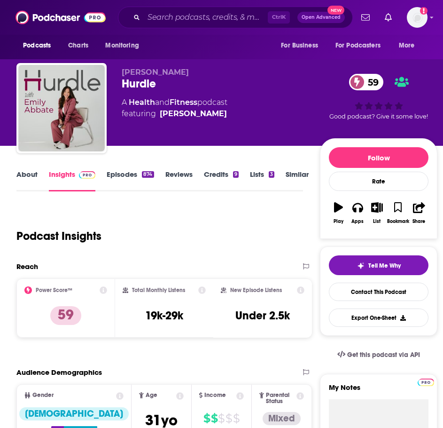
click at [34, 176] on link "About" at bounding box center [26, 181] width 21 height 22
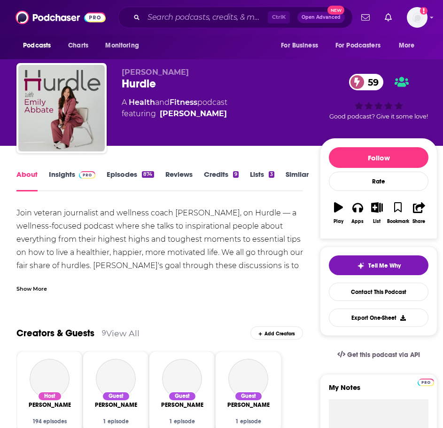
click at [46, 287] on div "Show More" at bounding box center [31, 287] width 31 height 9
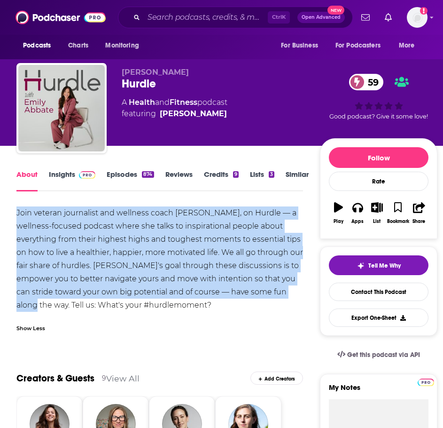
drag, startPoint x: 316, startPoint y: 290, endPoint x: 17, endPoint y: 213, distance: 308.6
copy div "Join veteran journalist and wellness coach Emily Abbate, on Hurdle — a wellness…"
click at [82, 175] on img at bounding box center [87, 175] width 16 height 8
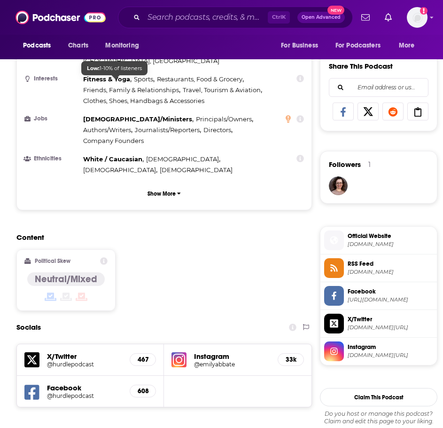
scroll to position [658, 0]
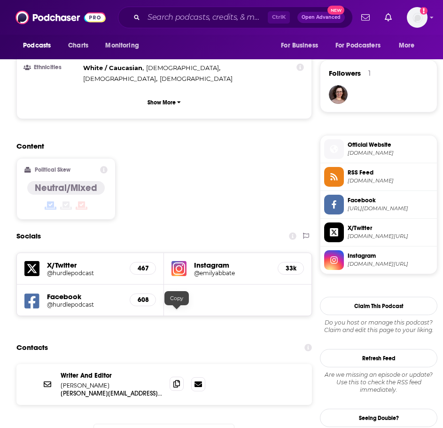
click at [180, 380] on icon at bounding box center [176, 384] width 7 height 8
click at [176, 22] on input "Search podcasts, credits, & more..." at bounding box center [206, 17] width 124 height 15
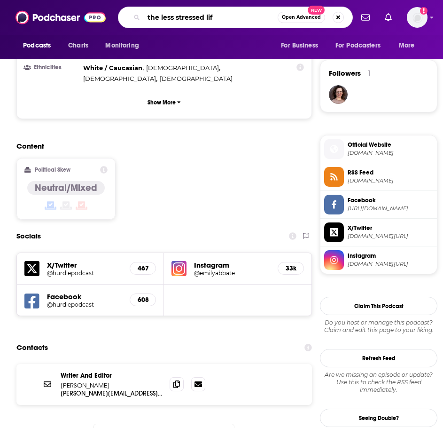
type input "the less stressed life"
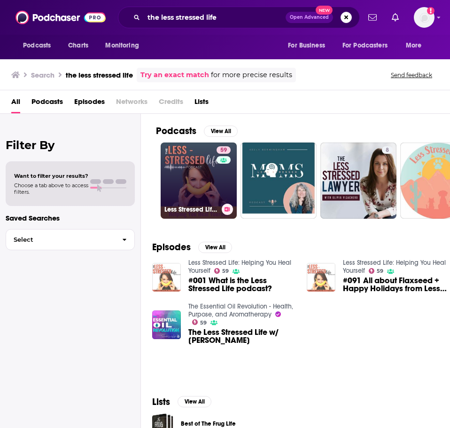
click at [188, 187] on link "59 Less Stressed Life: Helping You Heal Yourself" at bounding box center [199, 180] width 76 height 76
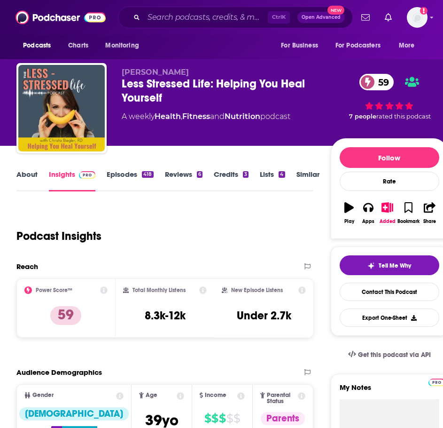
click at [33, 177] on link "About" at bounding box center [26, 181] width 21 height 22
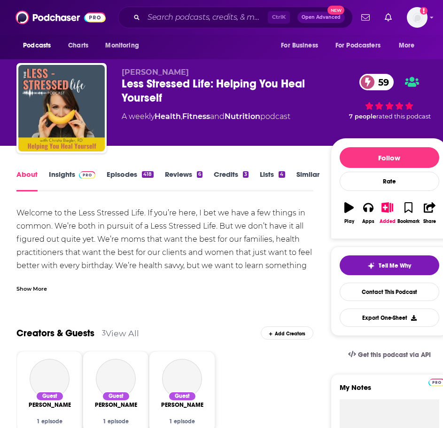
click at [44, 284] on div "Show More" at bounding box center [31, 287] width 31 height 9
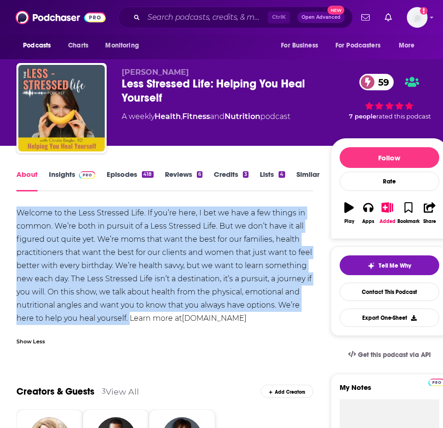
drag, startPoint x: 129, startPoint y: 320, endPoint x: 53, endPoint y: 221, distance: 124.2
copy div "Welcome to the Less Stressed Life. If you’re here, I bet we have a few things i…"
click at [77, 179] on link "Insights" at bounding box center [72, 181] width 47 height 22
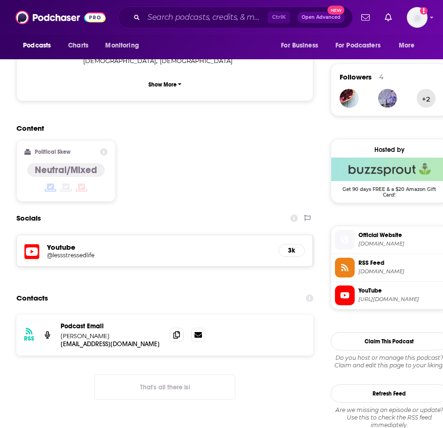
scroll to position [658, 0]
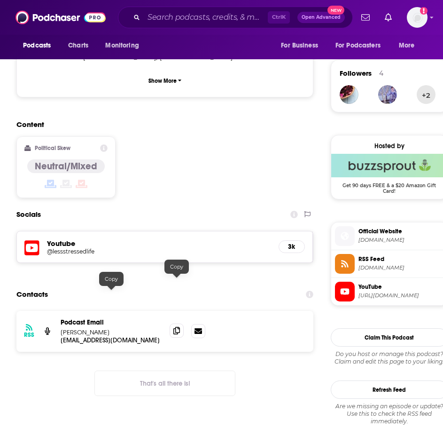
click at [176, 327] on icon at bounding box center [176, 331] width 7 height 8
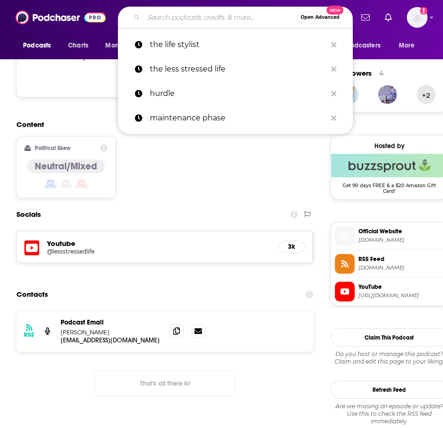
click at [170, 13] on input "Search podcasts, credits, & more..." at bounding box center [220, 17] width 153 height 15
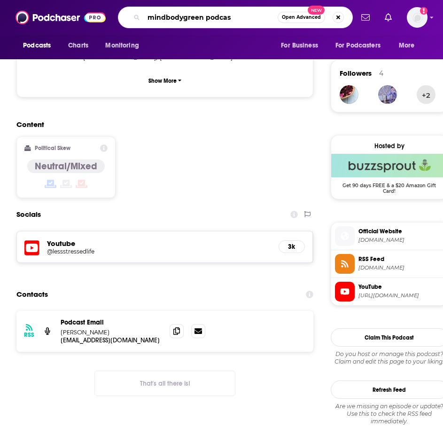
type input "mindbodygreen podcast"
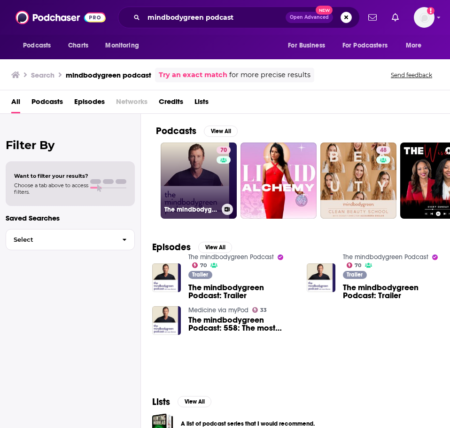
click at [176, 191] on link "70 The mindbodygreen Podcast" at bounding box center [199, 180] width 76 height 76
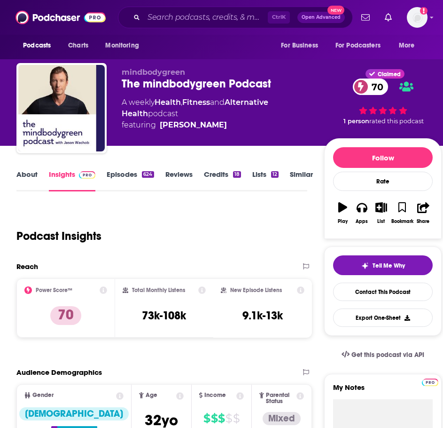
click at [26, 177] on link "About" at bounding box center [26, 181] width 21 height 22
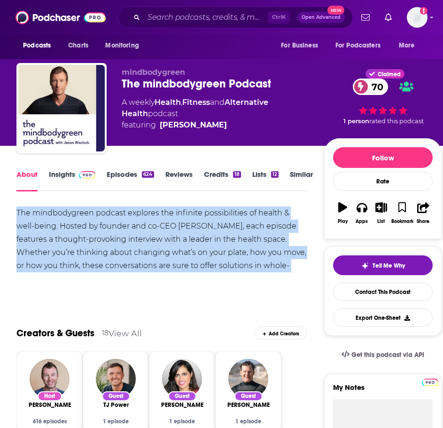
drag, startPoint x: 311, startPoint y: 267, endPoint x: 60, endPoint y: 225, distance: 254.4
click at [66, 171] on link "Insights" at bounding box center [72, 181] width 47 height 22
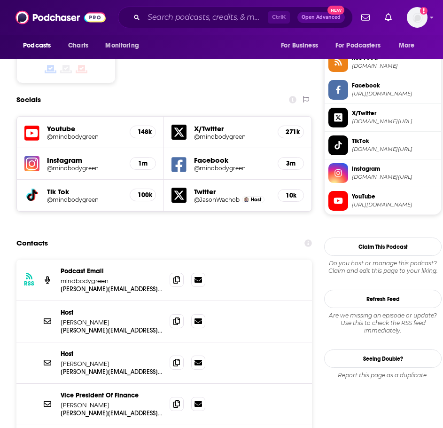
scroll to position [846, 0]
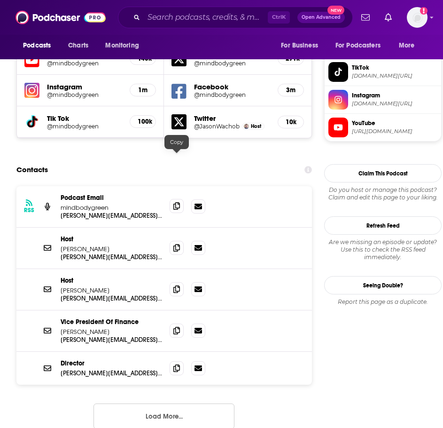
click at [180, 202] on icon at bounding box center [176, 206] width 7 height 8
click at [178, 243] on icon at bounding box center [176, 247] width 7 height 8
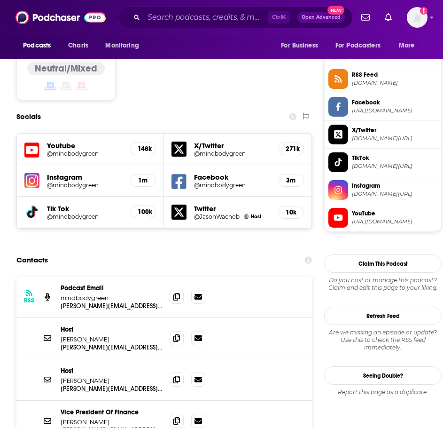
scroll to position [705, 0]
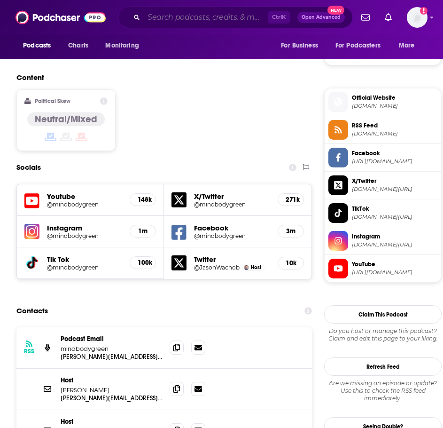
click at [173, 16] on input "Search podcasts, credits, & more..." at bounding box center [206, 17] width 124 height 15
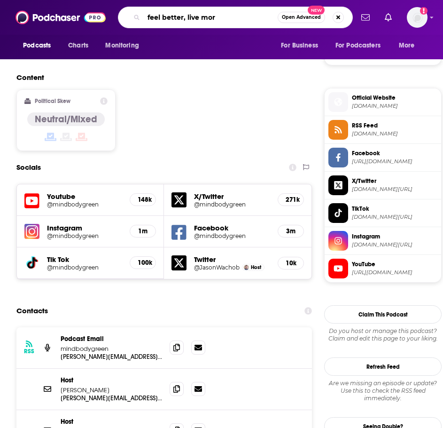
type input "feel better, live more"
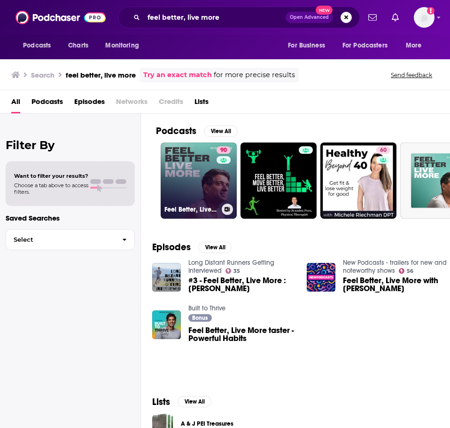
click at [182, 191] on link "90 Feel Better, Live More with Dr Rangan Chatterjee" at bounding box center [199, 180] width 76 height 76
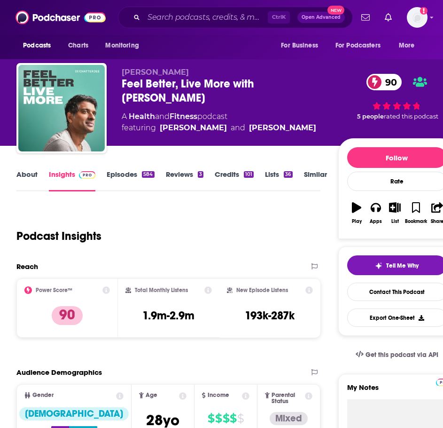
click at [23, 177] on link "About" at bounding box center [26, 181] width 21 height 22
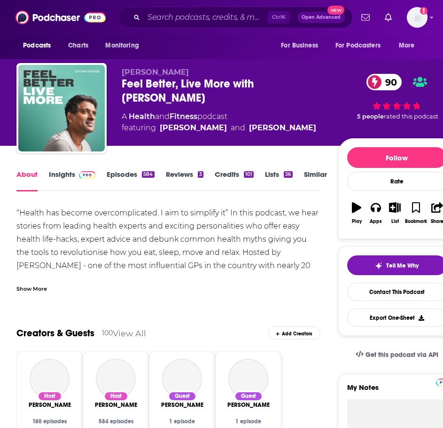
click at [33, 283] on div "Show More" at bounding box center [168, 285] width 304 height 16
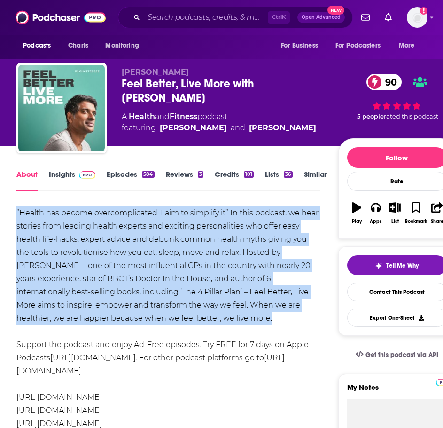
drag, startPoint x: 225, startPoint y: 317, endPoint x: 7, endPoint y: 210, distance: 242.5
copy div "“Health has become overcomplicated. I aim to simplify it” In this podcast, we h…"
click at [75, 171] on span at bounding box center [85, 174] width 20 height 9
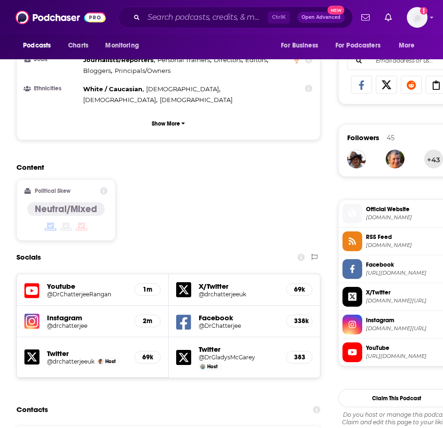
scroll to position [658, 0]
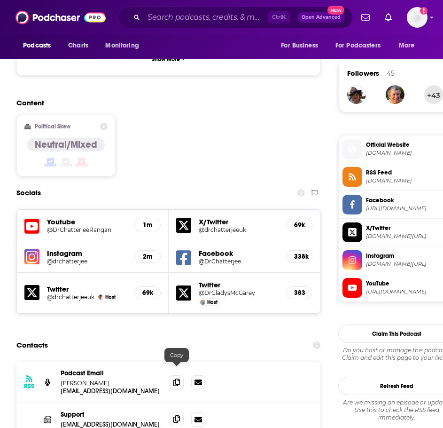
click at [178, 412] on span at bounding box center [177, 419] width 14 height 14
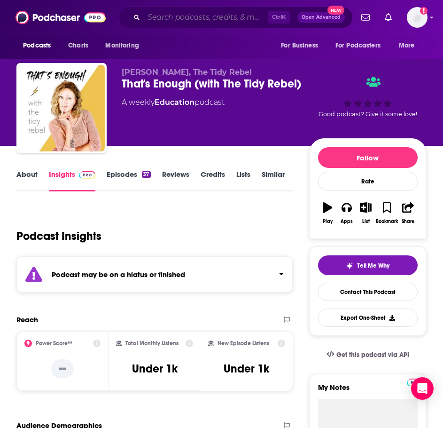
click at [198, 12] on input "Search podcasts, credits, & more..." at bounding box center [206, 17] width 124 height 15
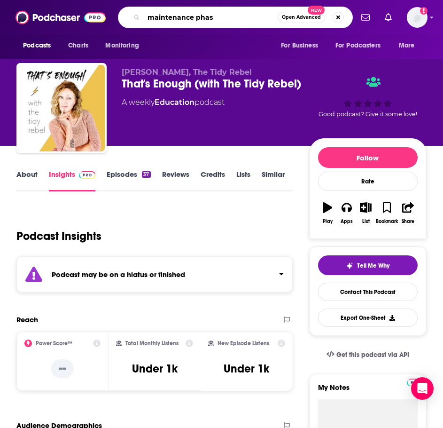
type input "maintenance phase"
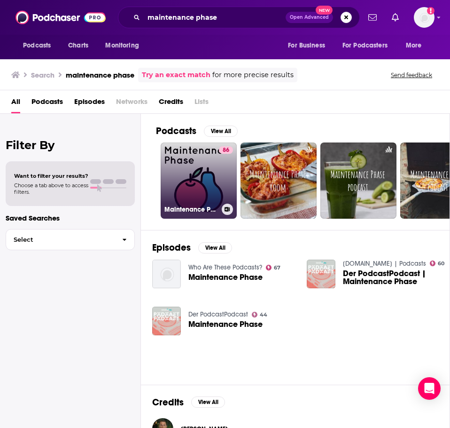
click at [178, 167] on link "86 Maintenance Phase" at bounding box center [199, 180] width 76 height 76
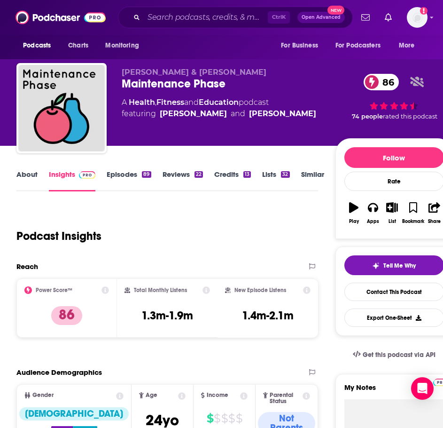
click at [21, 175] on link "About" at bounding box center [26, 181] width 21 height 22
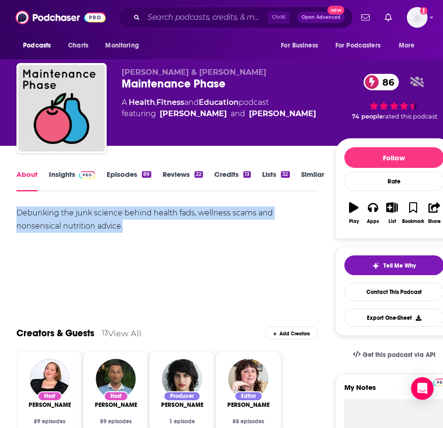
drag, startPoint x: 83, startPoint y: 226, endPoint x: 3, endPoint y: 205, distance: 83.0
copy div "Debunking the junk science behind health fads, wellness scams and nonsensical n…"
click at [69, 176] on link "Insights" at bounding box center [72, 181] width 47 height 22
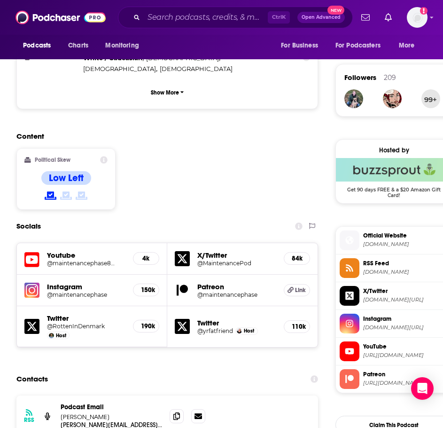
scroll to position [752, 0]
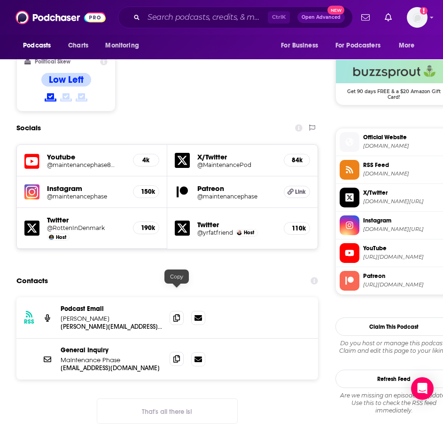
click at [176, 355] on icon at bounding box center [176, 359] width 7 height 8
click at [211, 20] on input "Search podcasts, credits, & more..." at bounding box center [206, 17] width 124 height 15
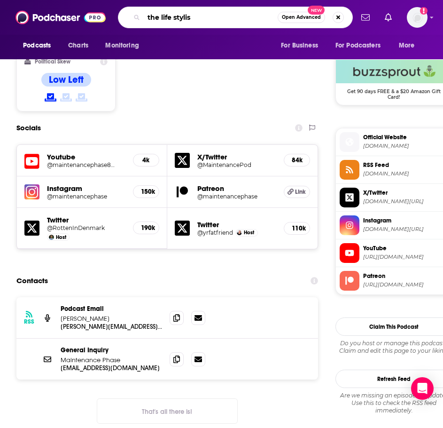
type input "the life stylist"
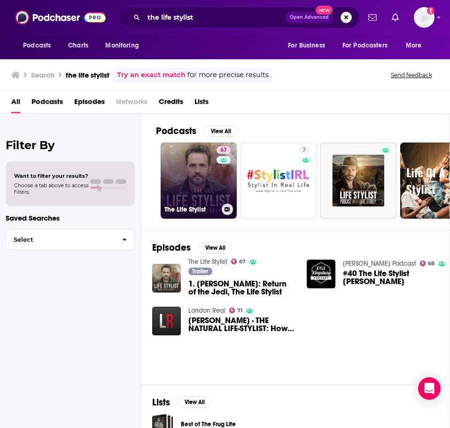
click at [192, 186] on link "67 The Life Stylist" at bounding box center [199, 180] width 76 height 76
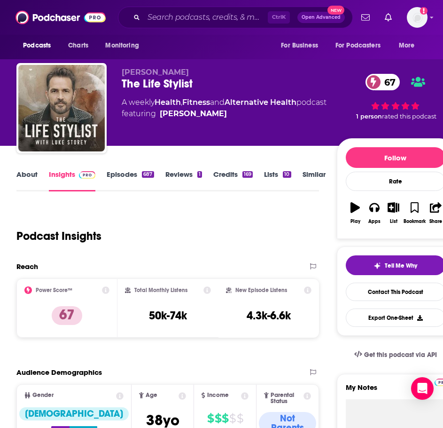
click at [29, 174] on link "About" at bounding box center [26, 181] width 21 height 22
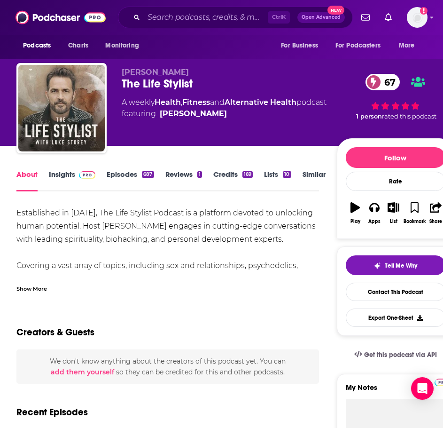
click at [36, 287] on div "Show More" at bounding box center [31, 287] width 31 height 9
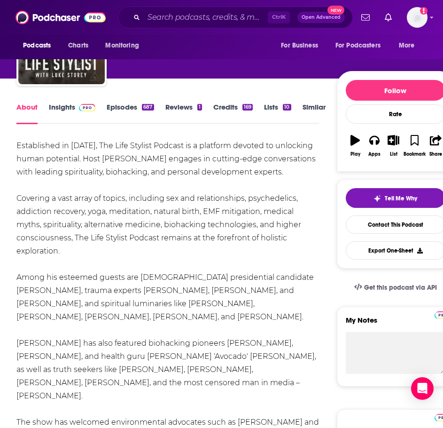
scroll to position [47, 0]
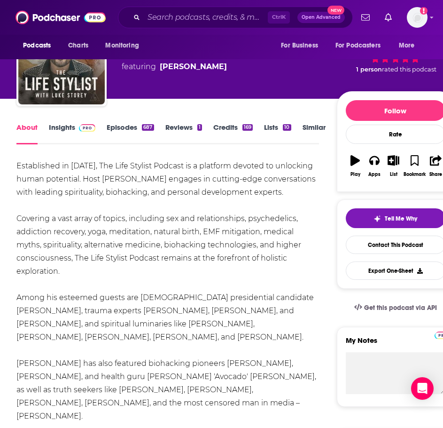
drag, startPoint x: 79, startPoint y: 269, endPoint x: 10, endPoint y: 165, distance: 124.6
copy div "Established in 2016, The Life Stylist Podcast is a platform devoted to unlockin…"
click at [86, 126] on img at bounding box center [87, 128] width 16 height 8
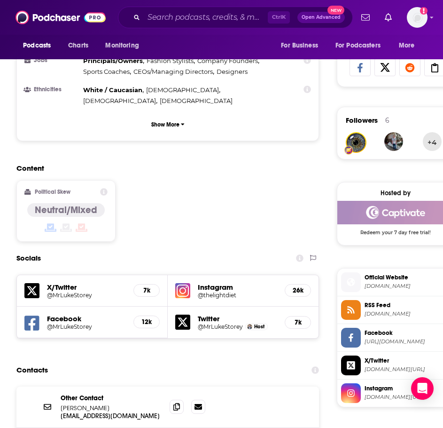
scroll to position [705, 0]
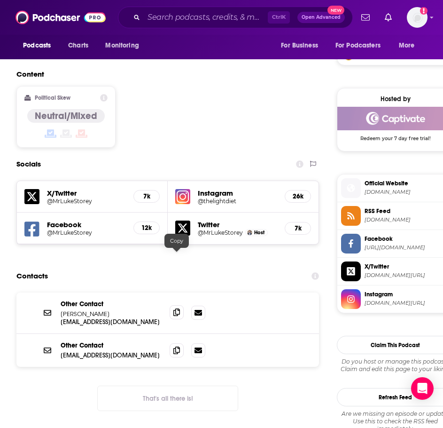
drag, startPoint x: 177, startPoint y: 257, endPoint x: 170, endPoint y: 260, distance: 8.0
click at [177, 308] on icon at bounding box center [176, 312] width 7 height 8
click at [183, 17] on input "Search podcasts, credits, & more..." at bounding box center [206, 17] width 124 height 15
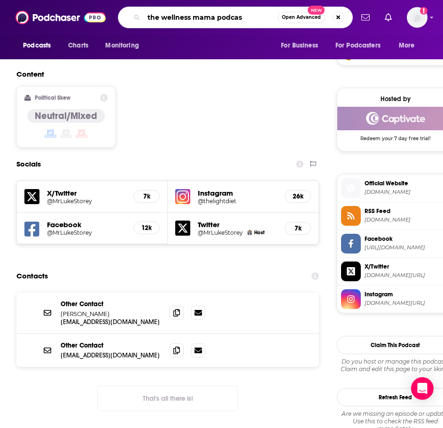
type input "the wellness mama podcast"
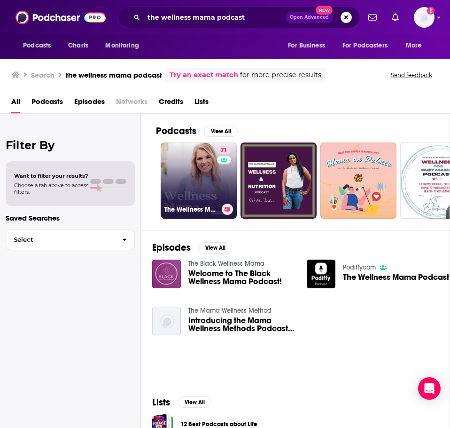
click at [176, 172] on link "71 The Wellness Mama Podcast" at bounding box center [199, 180] width 76 height 76
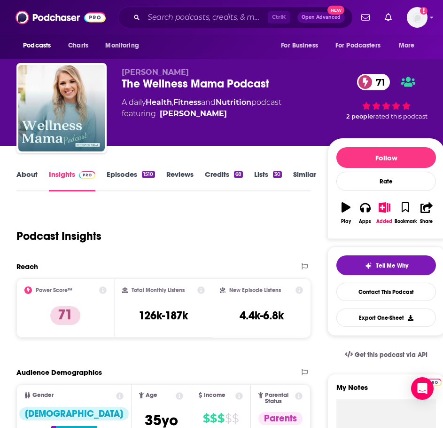
click at [23, 176] on link "About" at bounding box center [26, 181] width 21 height 22
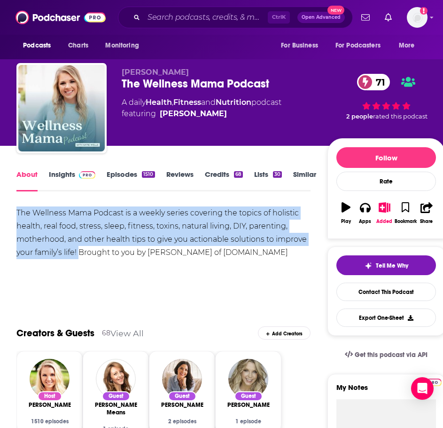
drag, startPoint x: 79, startPoint y: 255, endPoint x: 51, endPoint y: 222, distance: 43.0
copy div "The Wellness Mama Podcast is a weekly series covering the topics of holistic he…"
click at [76, 179] on link "Insights" at bounding box center [72, 181] width 47 height 22
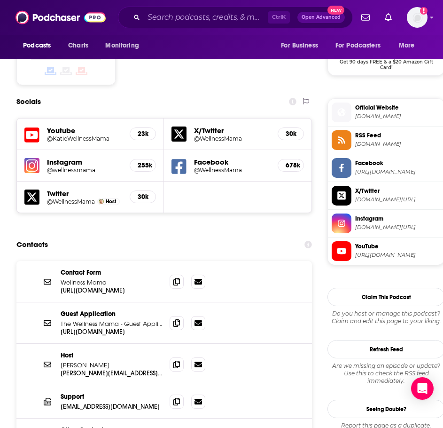
scroll to position [799, 0]
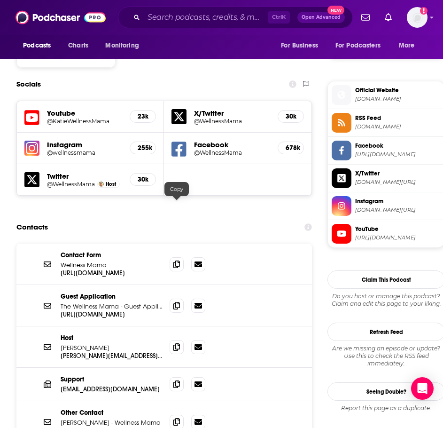
drag, startPoint x: 174, startPoint y: 205, endPoint x: 112, endPoint y: 208, distance: 62.1
click at [174, 260] on icon at bounding box center [176, 264] width 7 height 8
click at [177, 301] on icon at bounding box center [176, 305] width 7 height 8
click at [210, 12] on input "Search podcasts, credits, & more..." at bounding box center [206, 17] width 124 height 15
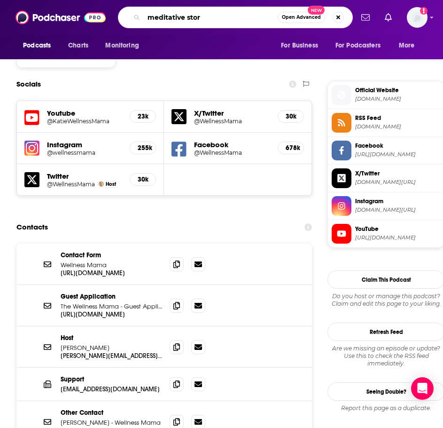
type input "meditative story"
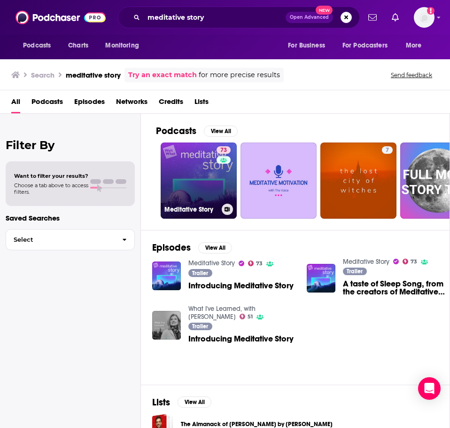
click at [190, 187] on link "73 Meditative Story" at bounding box center [199, 180] width 76 height 76
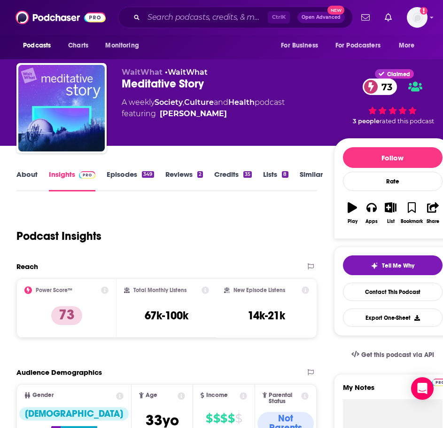
click at [27, 179] on link "About" at bounding box center [26, 181] width 21 height 22
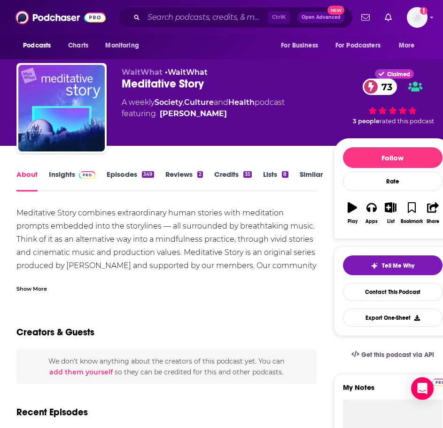
click at [38, 287] on div "Show More" at bounding box center [31, 287] width 31 height 9
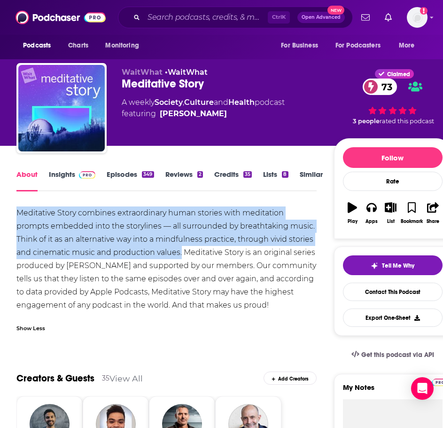
drag, startPoint x: 182, startPoint y: 254, endPoint x: 12, endPoint y: 211, distance: 175.3
copy div "Meditative Story combines extraordinary human stories with meditation prompts e…"
click at [69, 176] on link "Insights" at bounding box center [72, 181] width 47 height 22
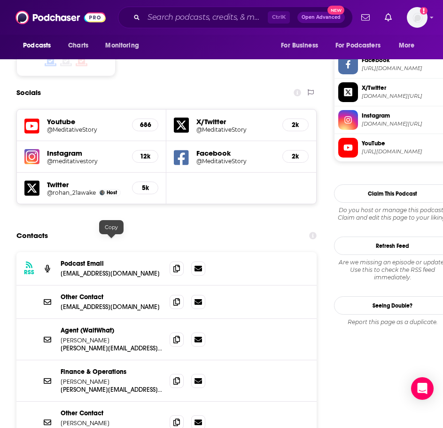
scroll to position [799, 0]
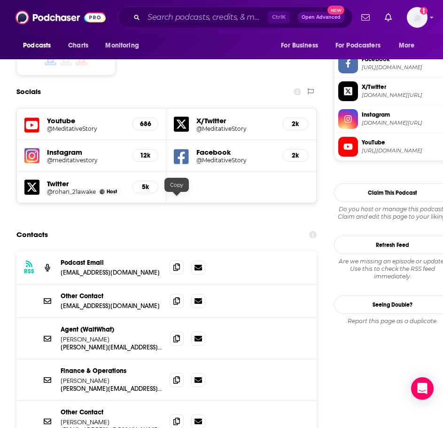
click at [176, 260] on span at bounding box center [177, 267] width 14 height 14
click at [176, 296] on icon at bounding box center [176, 300] width 7 height 8
click at [406, 11] on div "Add a profile image" at bounding box center [393, 17] width 70 height 21
click at [411, 13] on img "Logged in as ILATeam" at bounding box center [417, 17] width 21 height 21
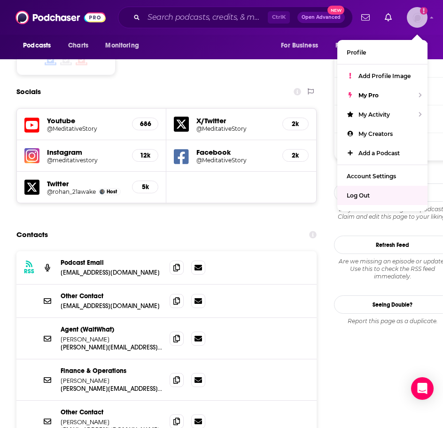
click at [374, 195] on div "Log Out" at bounding box center [382, 195] width 90 height 19
